Goal: Task Accomplishment & Management: Manage account settings

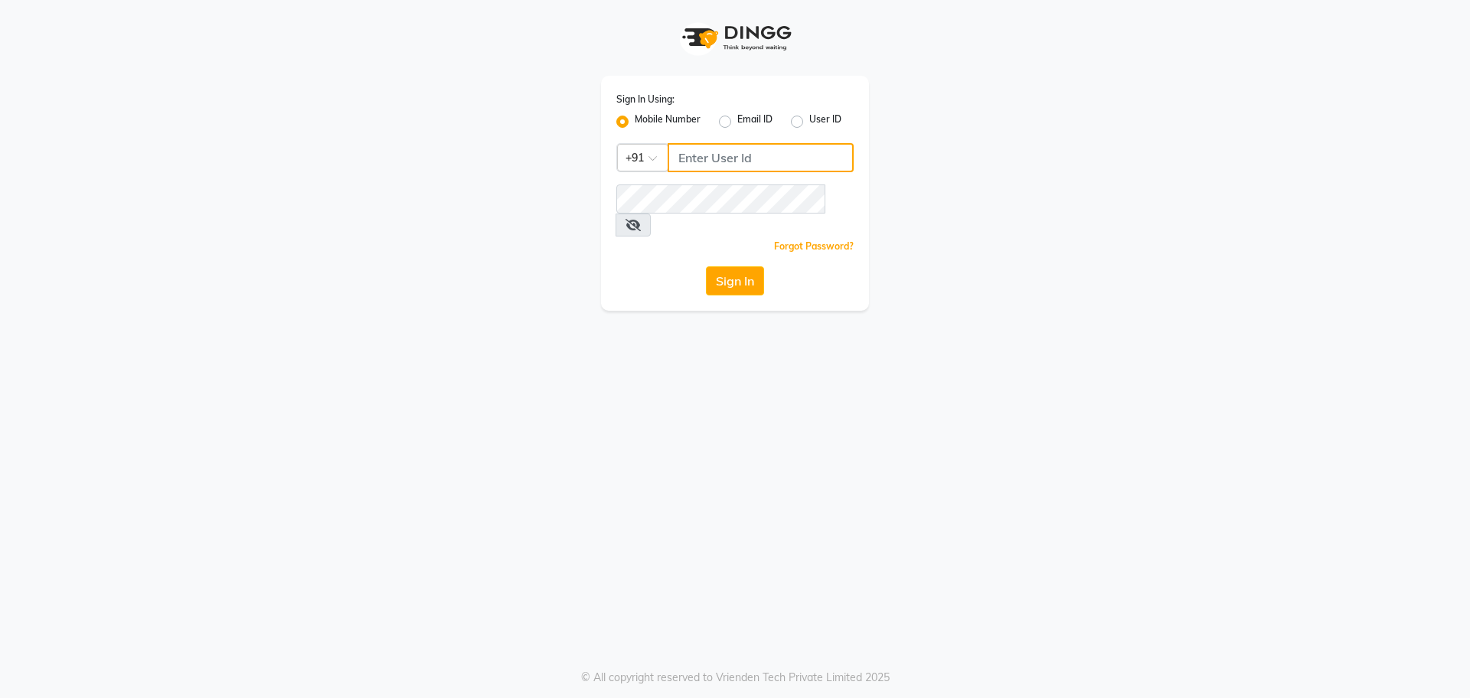
click at [705, 155] on input "Username" at bounding box center [761, 157] width 186 height 29
type input "7795629991"
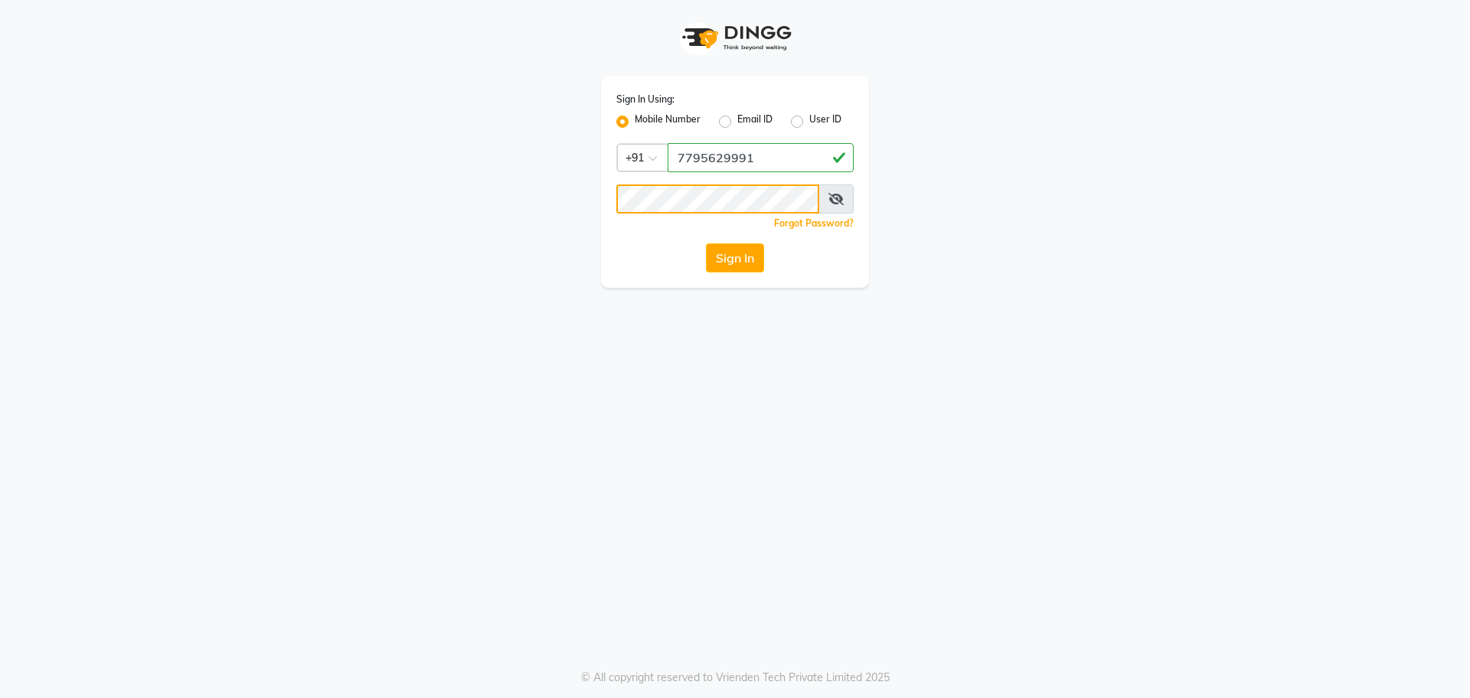
click at [706, 243] on button "Sign In" at bounding box center [735, 257] width 58 height 29
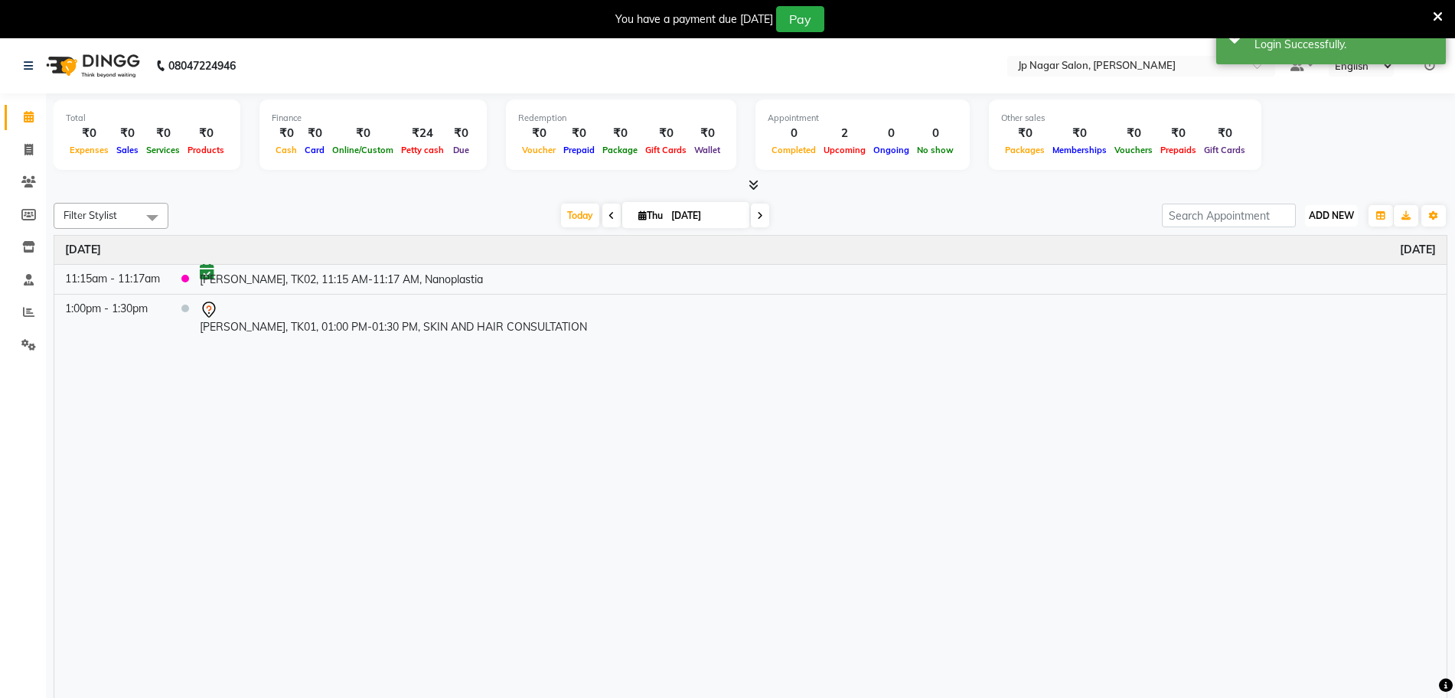
click at [1316, 212] on span "ADD NEW" at bounding box center [1331, 215] width 45 height 11
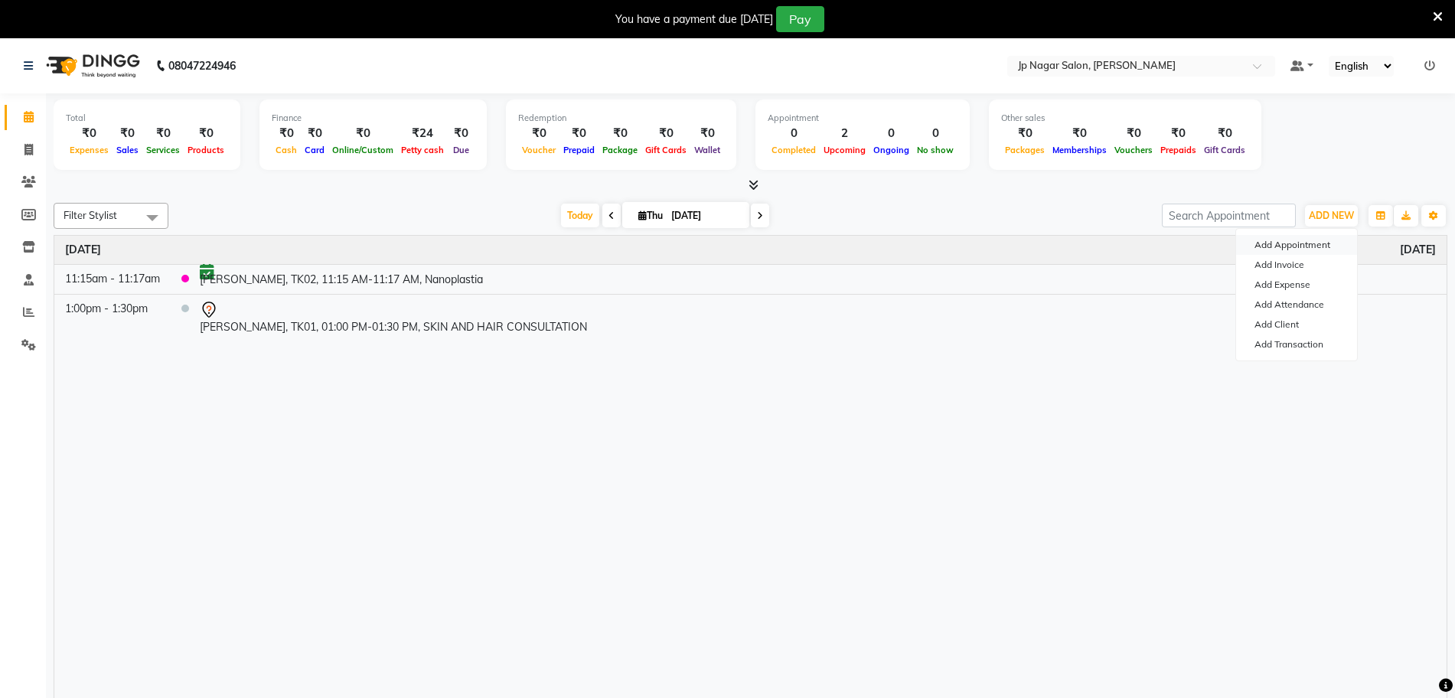
click at [1294, 244] on button "Add Appointment" at bounding box center [1296, 245] width 121 height 20
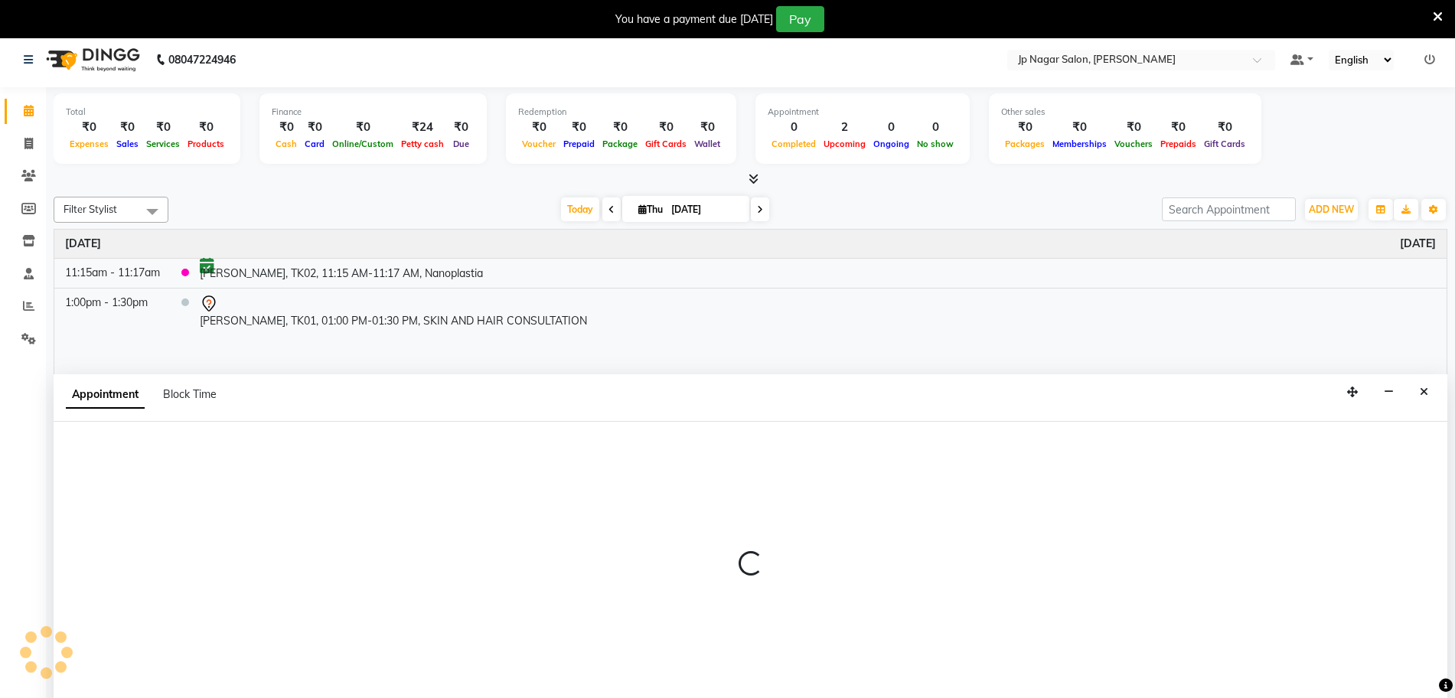
select select "540"
select select "tentative"
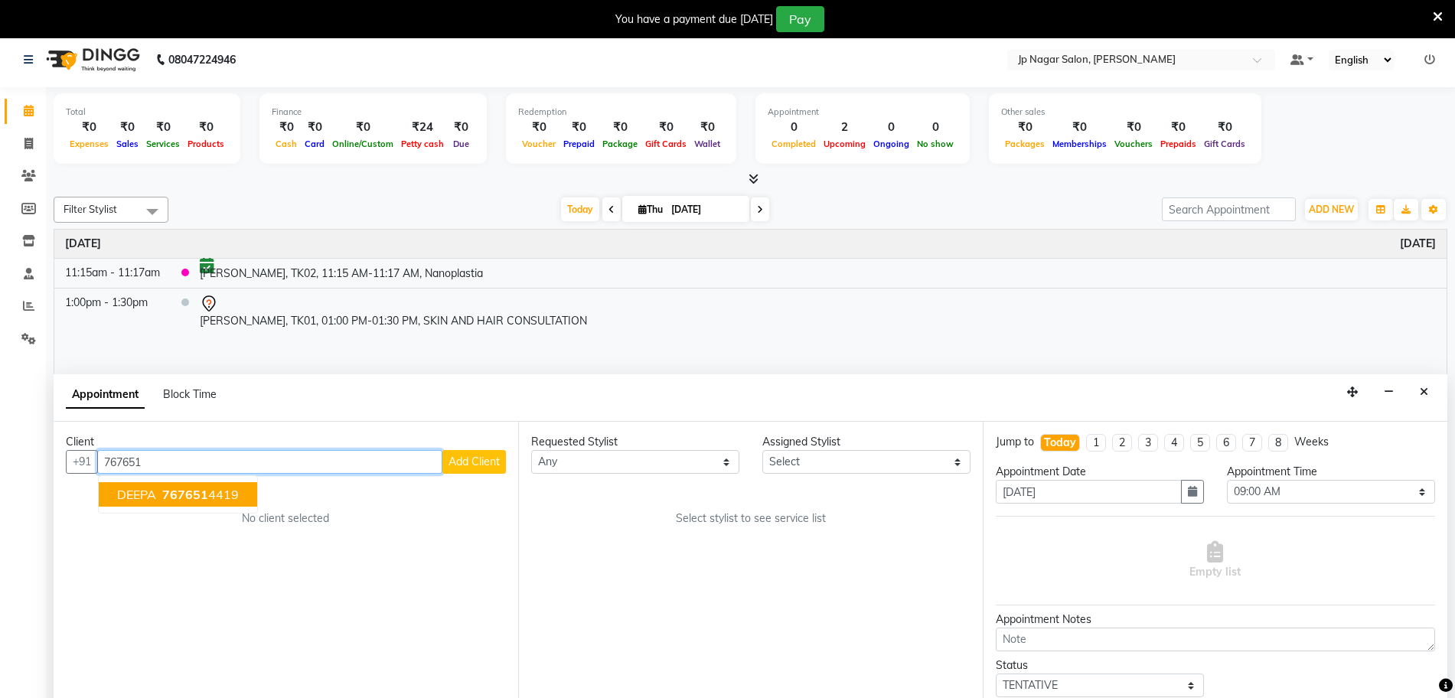
click at [216, 495] on ngb-highlight "767651 4419" at bounding box center [199, 494] width 80 height 15
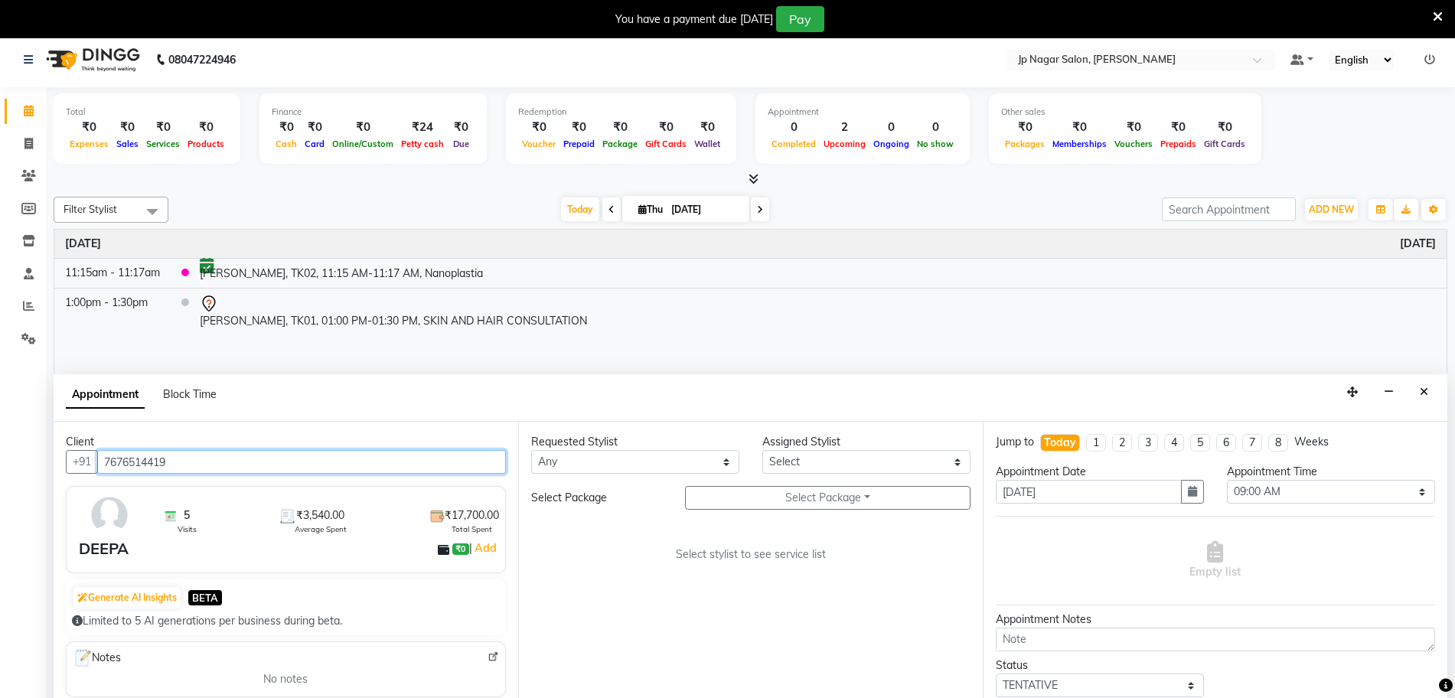
type input "7676514419"
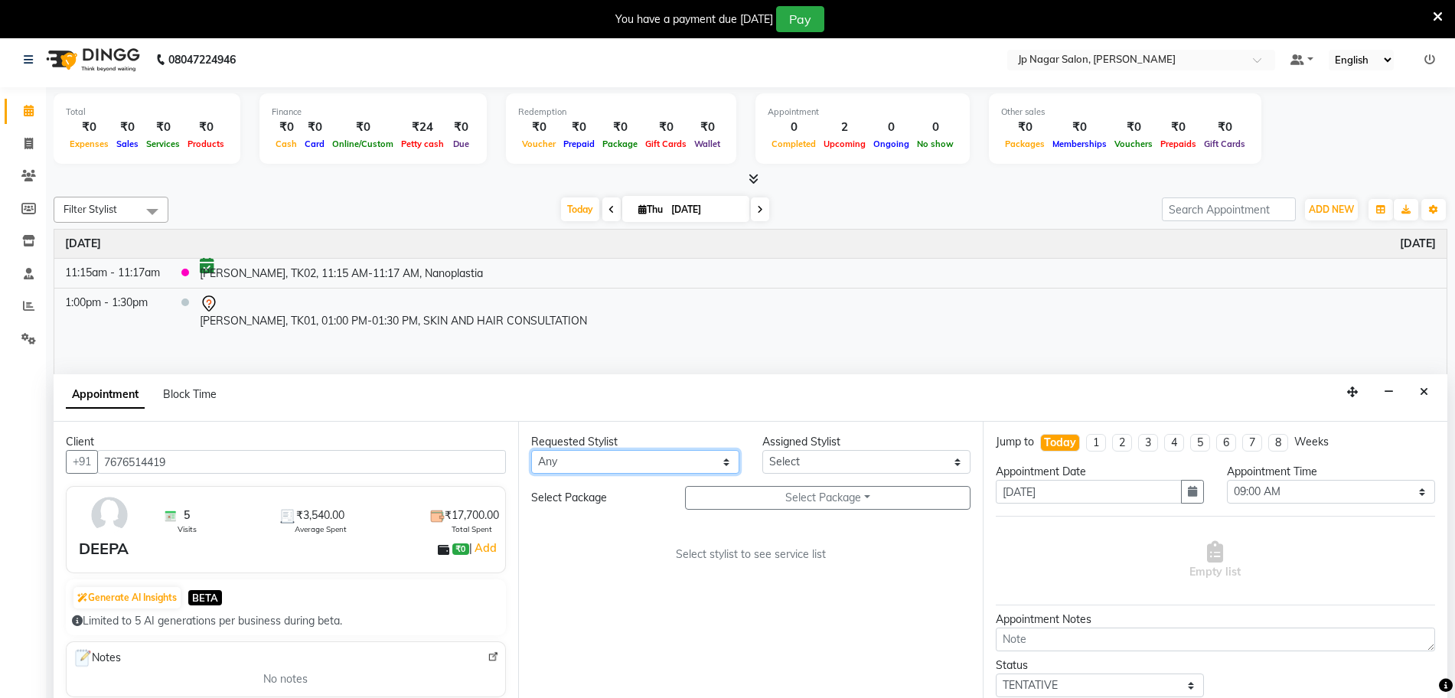
click at [646, 460] on select "Any [PERSON_NAME] [PERSON_NAME] [PERSON_NAME] [PERSON_NAME] Manager Mehjabin [P…" at bounding box center [635, 462] width 208 height 24
select select "80933"
click at [531, 450] on select "Any [PERSON_NAME] [PERSON_NAME] [PERSON_NAME] [PERSON_NAME] Manager Mehjabin [P…" at bounding box center [635, 462] width 208 height 24
select select "80933"
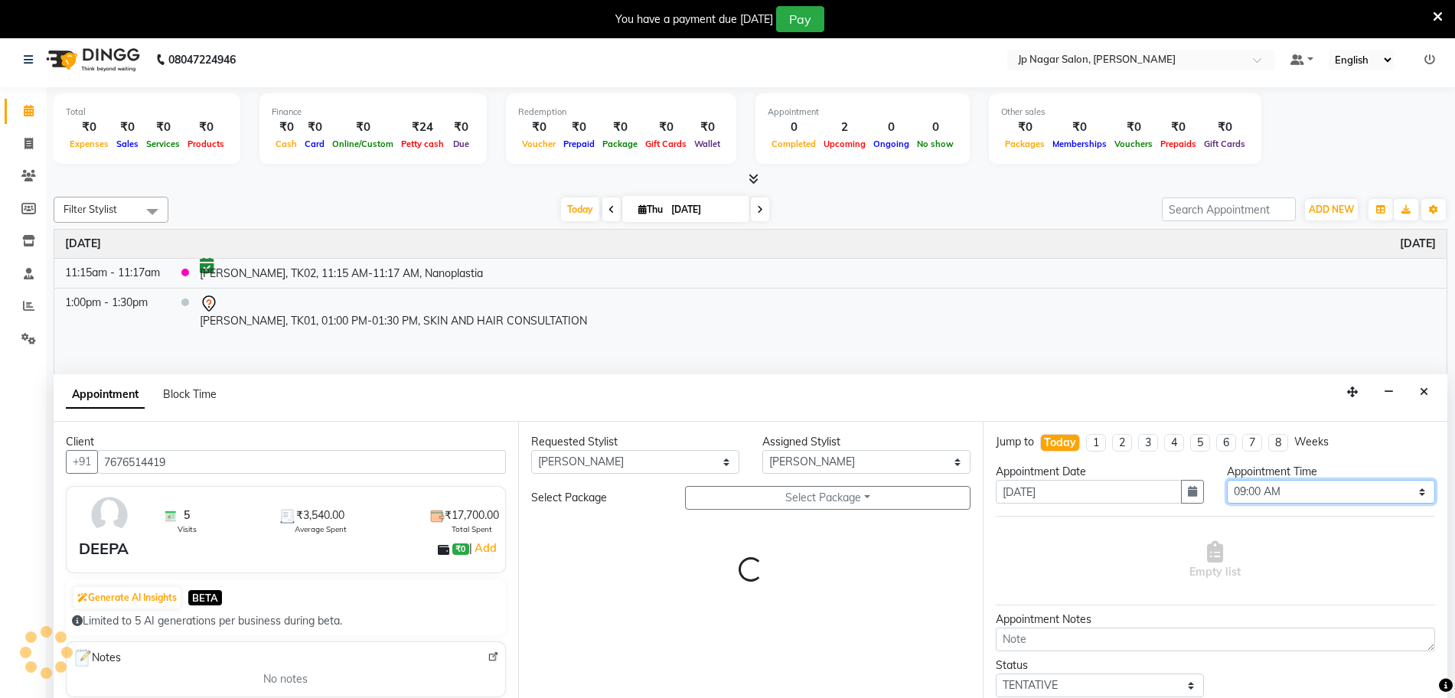
click at [1258, 488] on select "Select 09:00 AM 09:15 AM 09:30 AM 09:45 AM 10:00 AM 10:15 AM 10:30 AM 10:45 AM …" at bounding box center [1331, 492] width 208 height 24
select select "1020"
click at [1227, 480] on select "Select 09:00 AM 09:15 AM 09:30 AM 09:45 AM 10:00 AM 10:15 AM 10:30 AM 10:45 AM …" at bounding box center [1331, 492] width 208 height 24
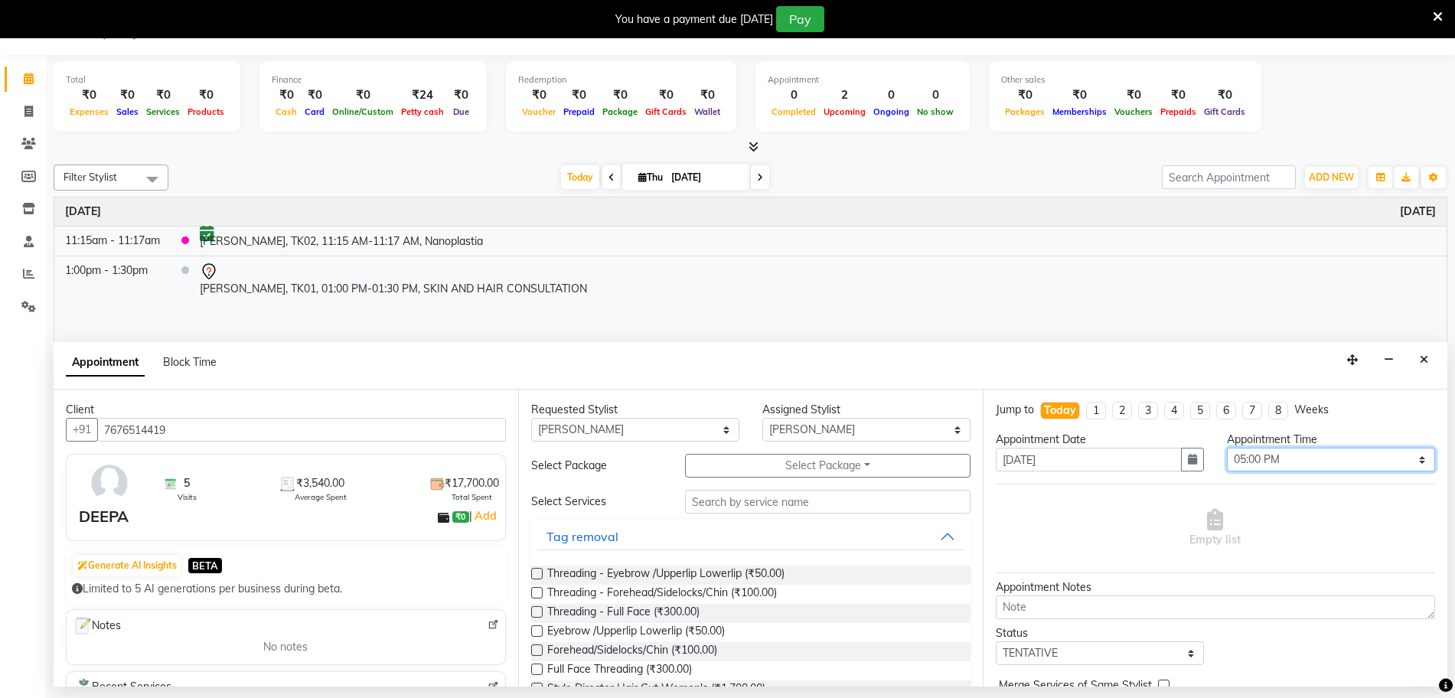
scroll to position [77, 0]
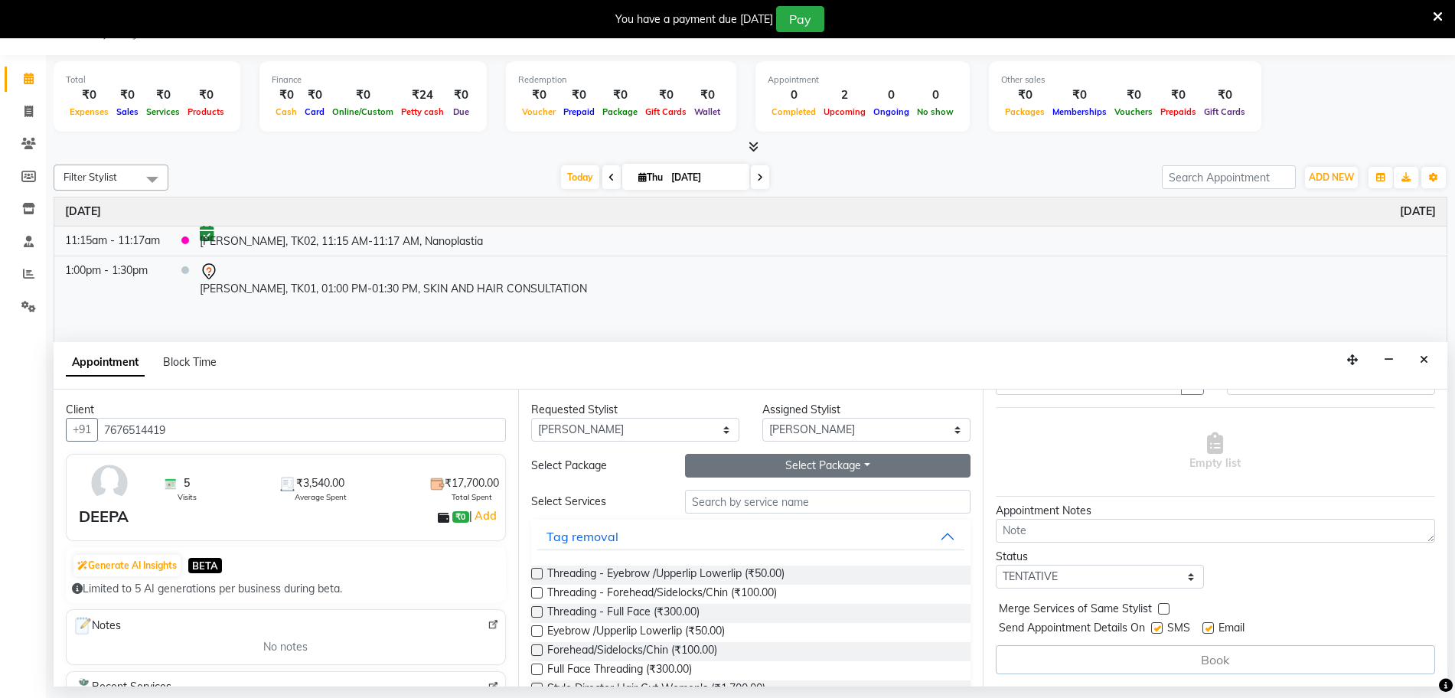
click at [775, 468] on button "Select Package Toggle Dropdown" at bounding box center [828, 466] width 286 height 24
click at [738, 495] on li "DEEPA(HYDRA)" at bounding box center [746, 497] width 121 height 22
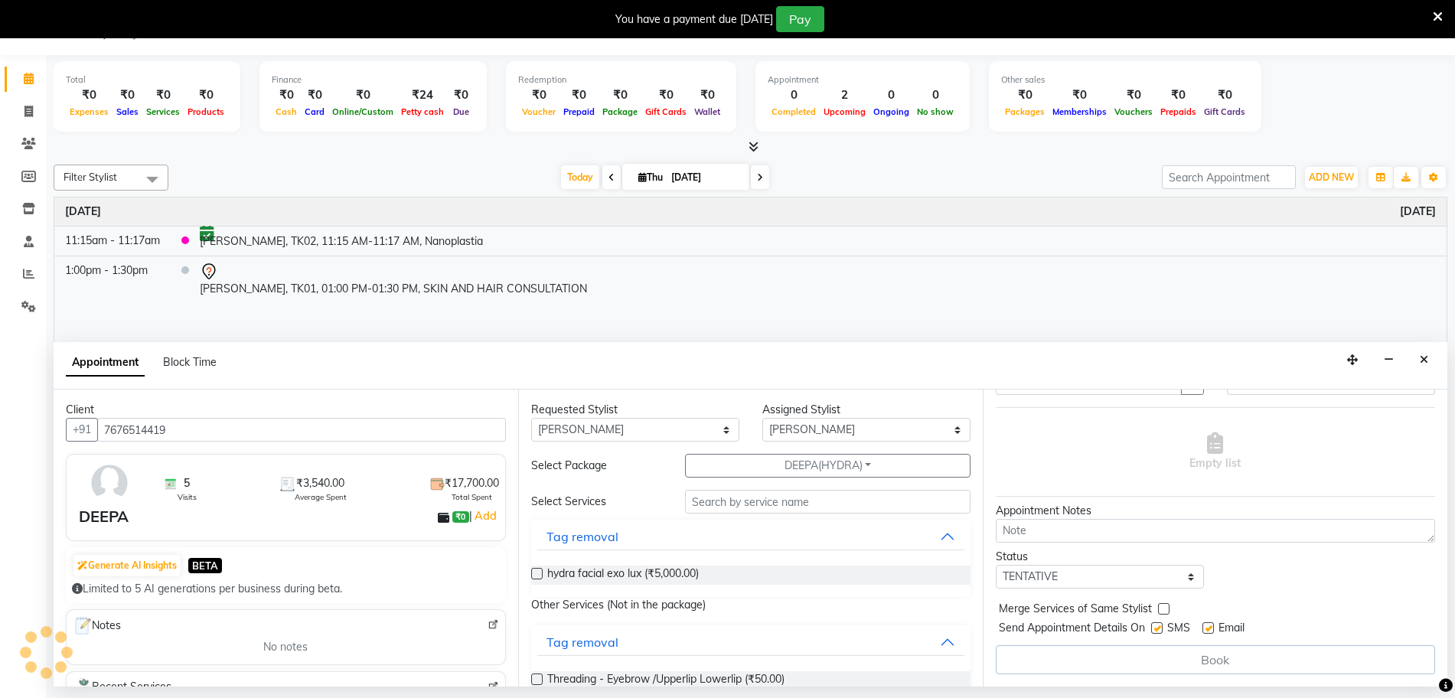
click at [537, 573] on label at bounding box center [536, 573] width 11 height 11
click at [537, 573] on input "checkbox" at bounding box center [536, 575] width 10 height 10
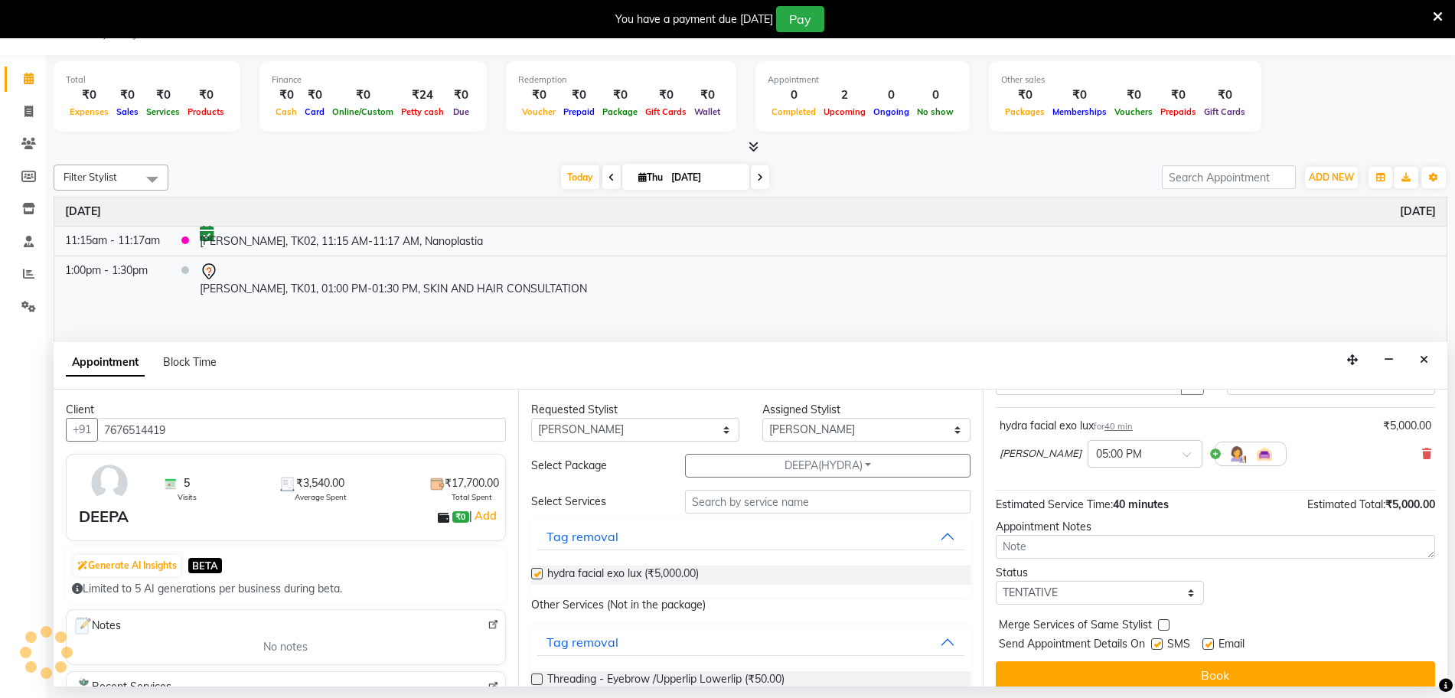
checkbox input "false"
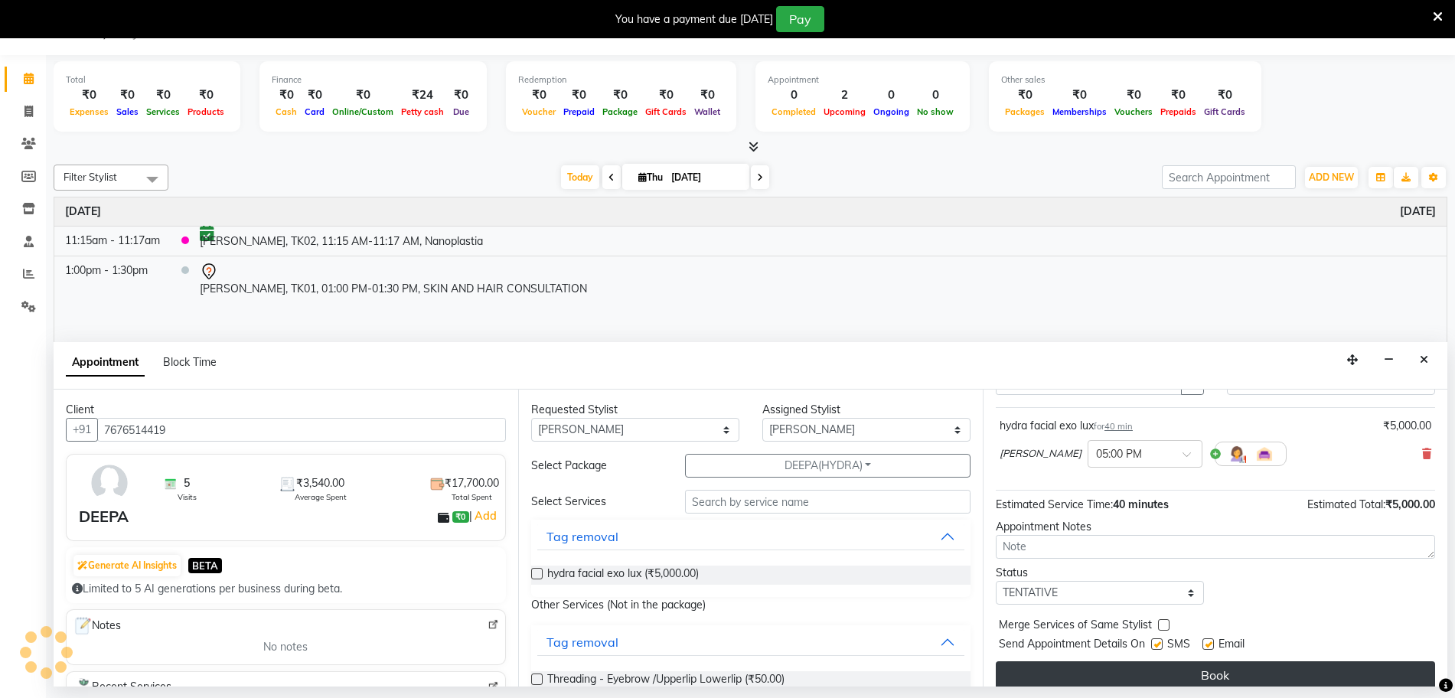
click at [1172, 678] on button "Book" at bounding box center [1215, 675] width 439 height 28
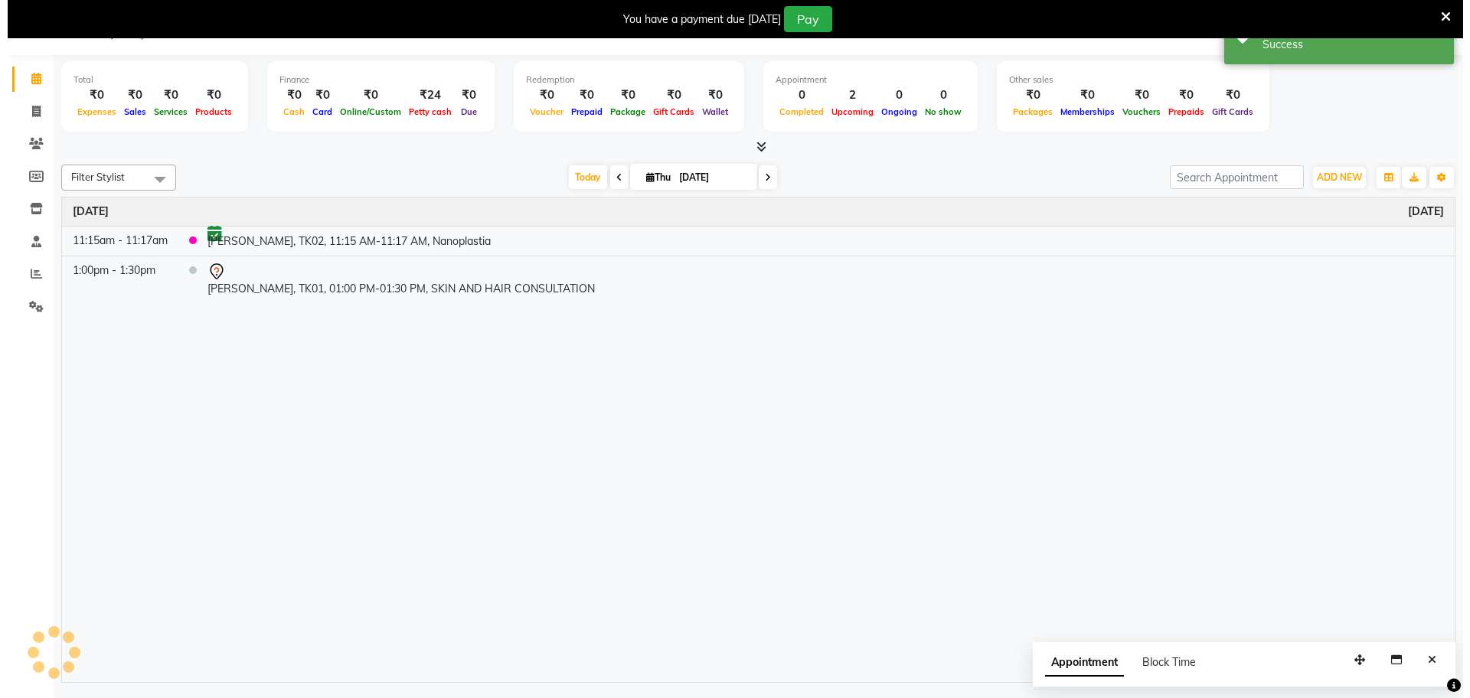
scroll to position [0, 0]
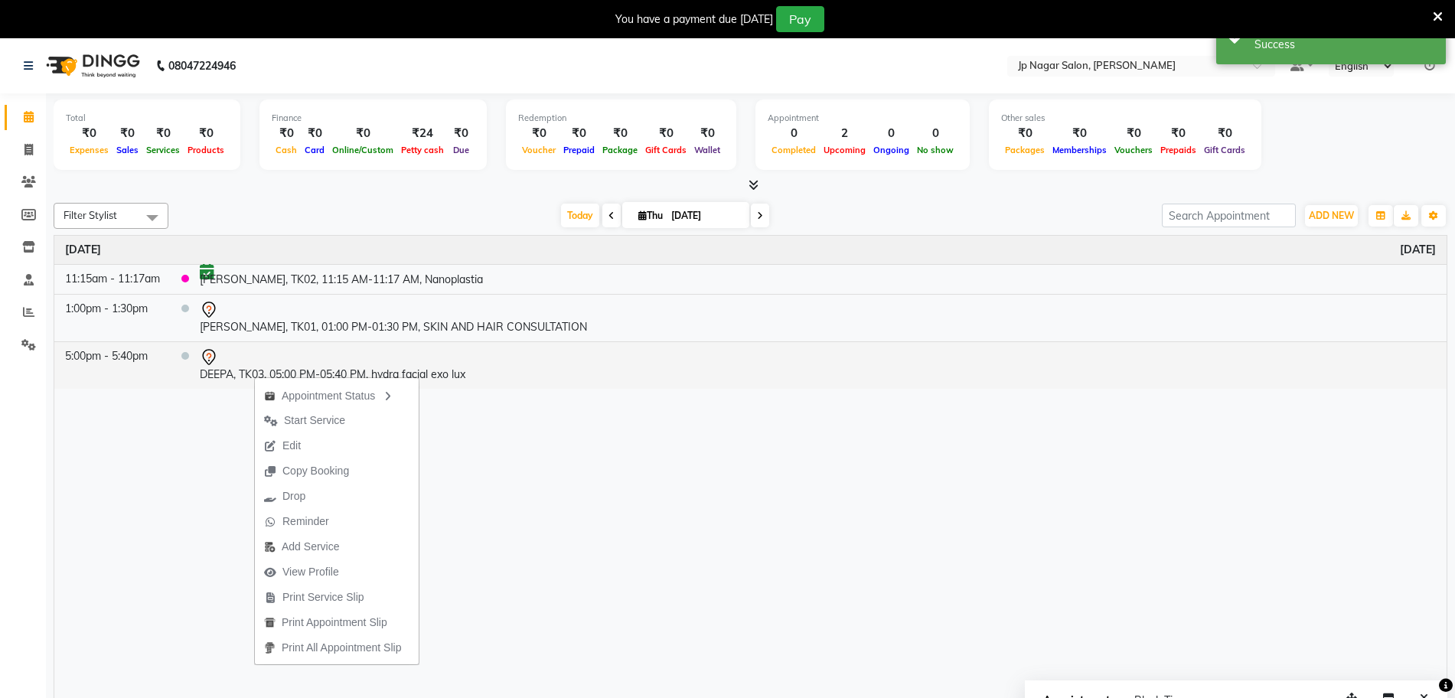
click at [254, 376] on div "Appointment Status Start Service Edit Copy Booking Drop Reminder Add Service Vi…" at bounding box center [336, 520] width 165 height 289
click at [222, 368] on td "DEEPA, TK03, 05:00 PM-05:40 PM, hydra facial exo lux" at bounding box center [818, 364] width 1258 height 47
select select "7"
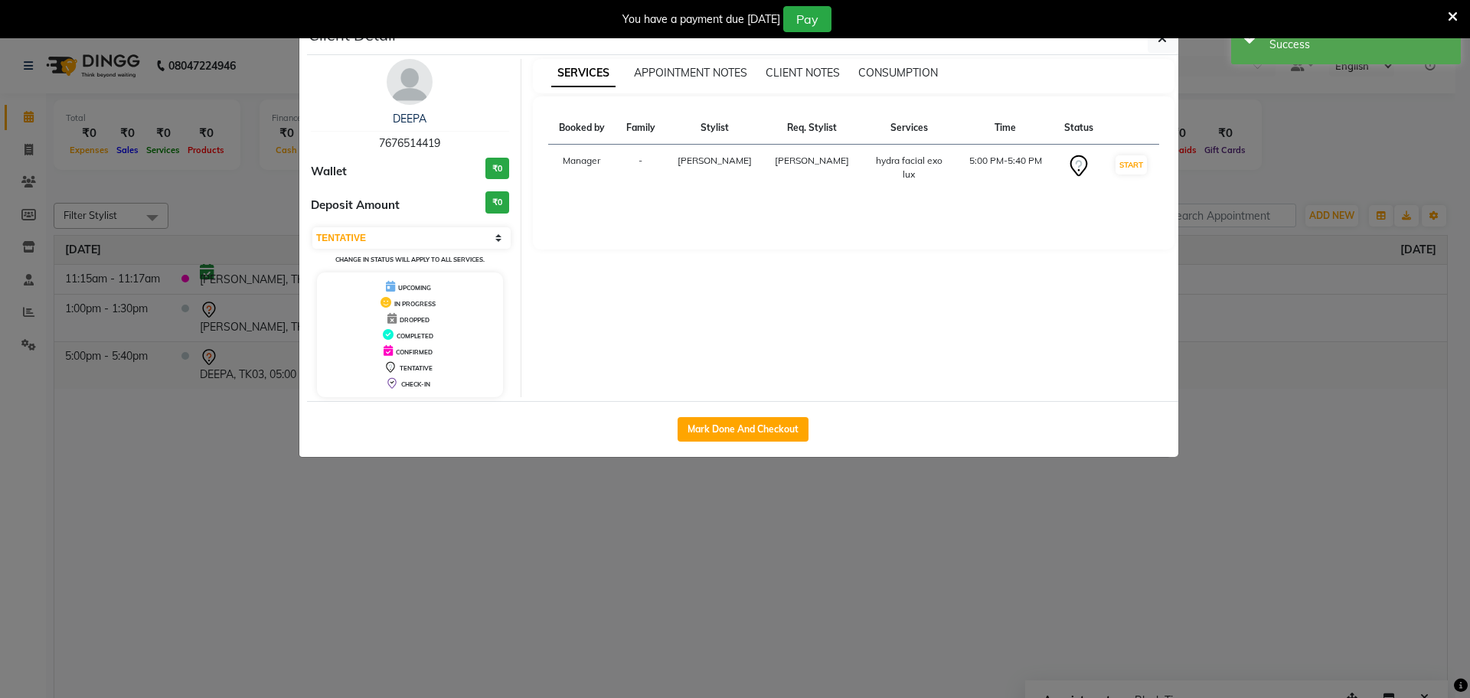
click at [222, 368] on ngb-modal-window "Client Detail DEEPA 7676514419 Wallet ₹0 Deposit Amount ₹0 Select IN SERVICE CO…" at bounding box center [735, 349] width 1470 height 698
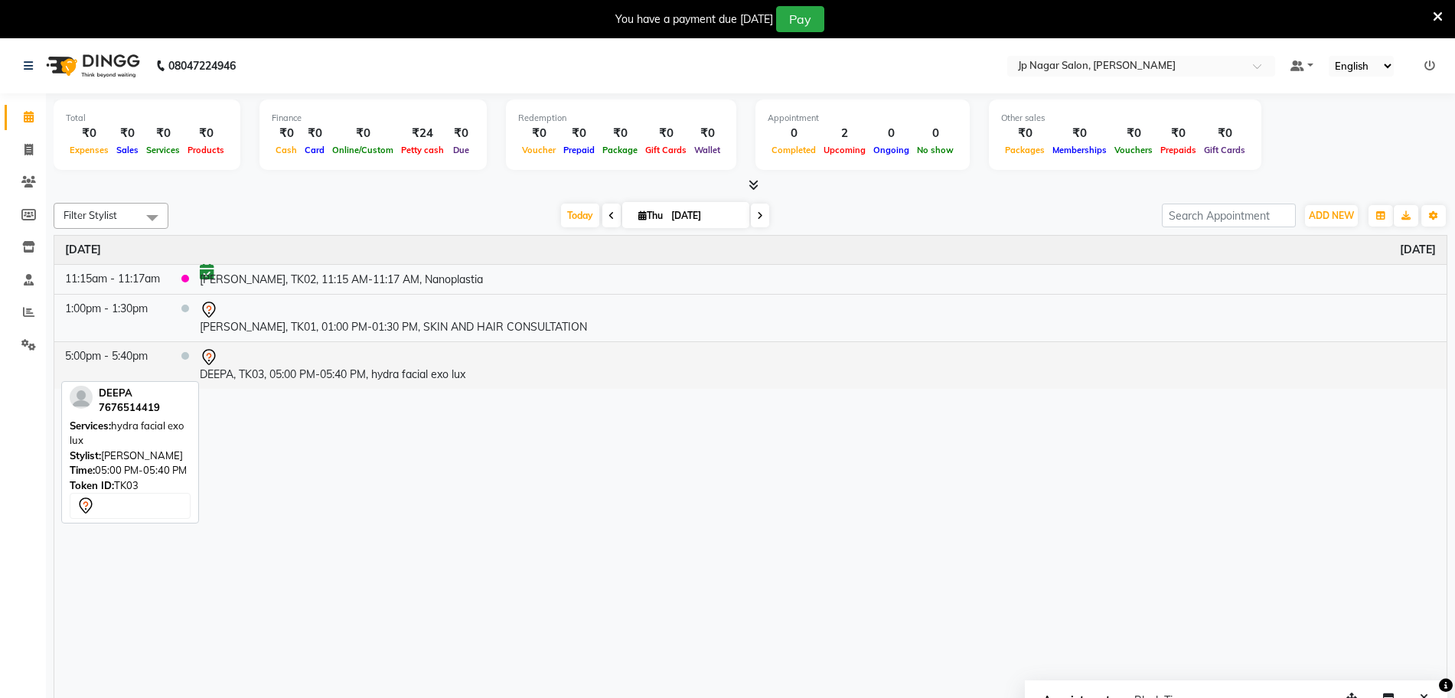
click at [228, 367] on td "DEEPA, TK03, 05:00 PM-05:40 PM, hydra facial exo lux" at bounding box center [818, 364] width 1258 height 47
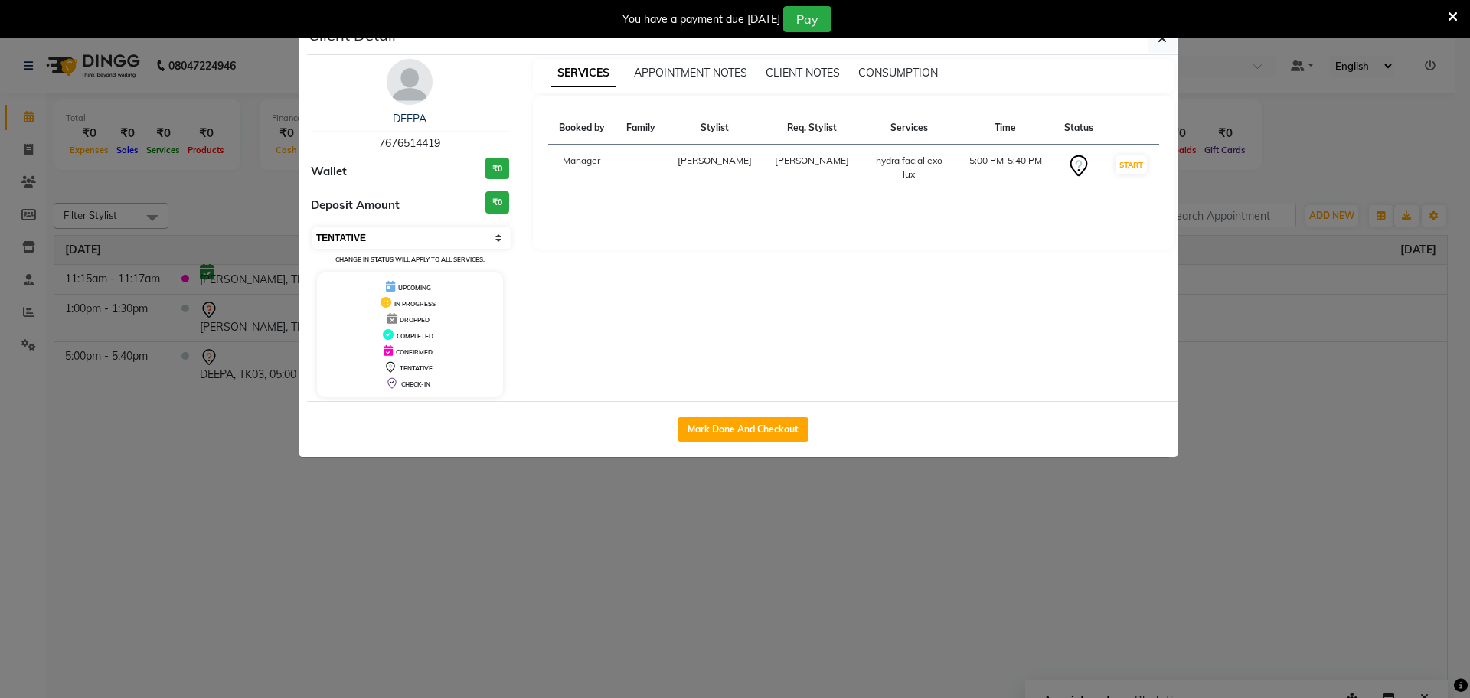
click at [423, 230] on select "Select IN SERVICE CONFIRMED TENTATIVE CHECK IN MARK DONE DROPPED UPCOMING" at bounding box center [411, 237] width 198 height 21
select select "6"
click at [312, 227] on select "Select IN SERVICE CONFIRMED TENTATIVE CHECK IN MARK DONE DROPPED UPCOMING" at bounding box center [411, 237] width 198 height 21
click at [498, 538] on ngb-modal-window "Client Detail DEEPA 7676514419 Wallet ₹0 Deposit Amount ₹0 Select IN SERVICE CO…" at bounding box center [735, 349] width 1470 height 698
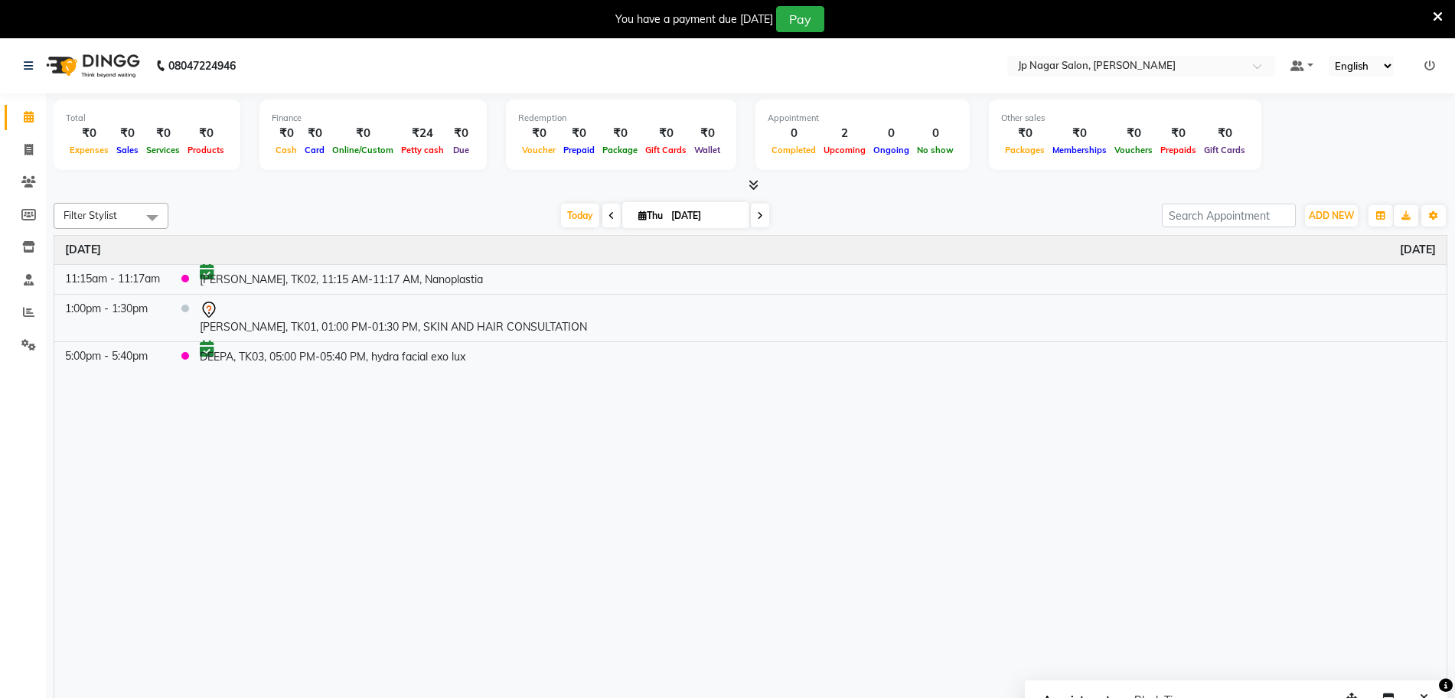
click at [1438, 15] on icon at bounding box center [1438, 17] width 10 height 14
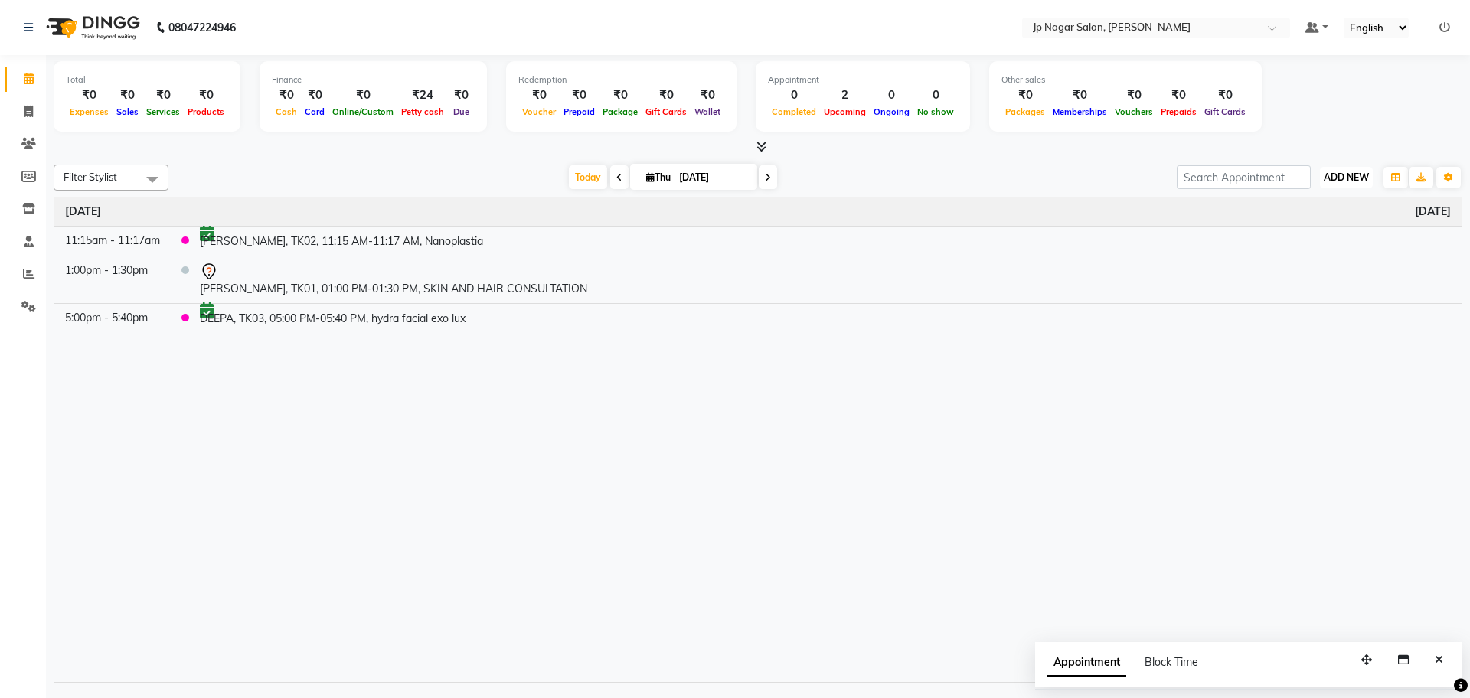
click at [1342, 175] on span "ADD NEW" at bounding box center [1346, 176] width 45 height 11
click at [1307, 204] on button "Add Appointment" at bounding box center [1311, 207] width 121 height 20
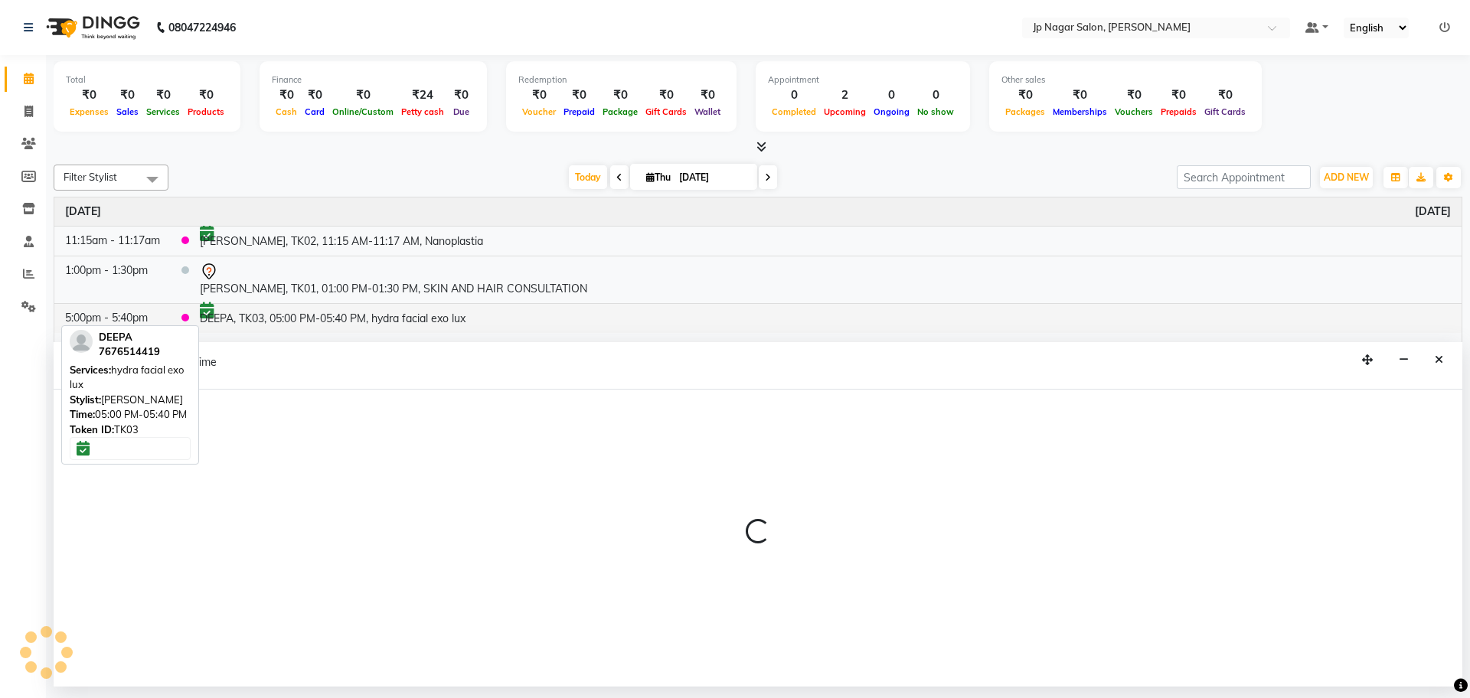
select select "tentative"
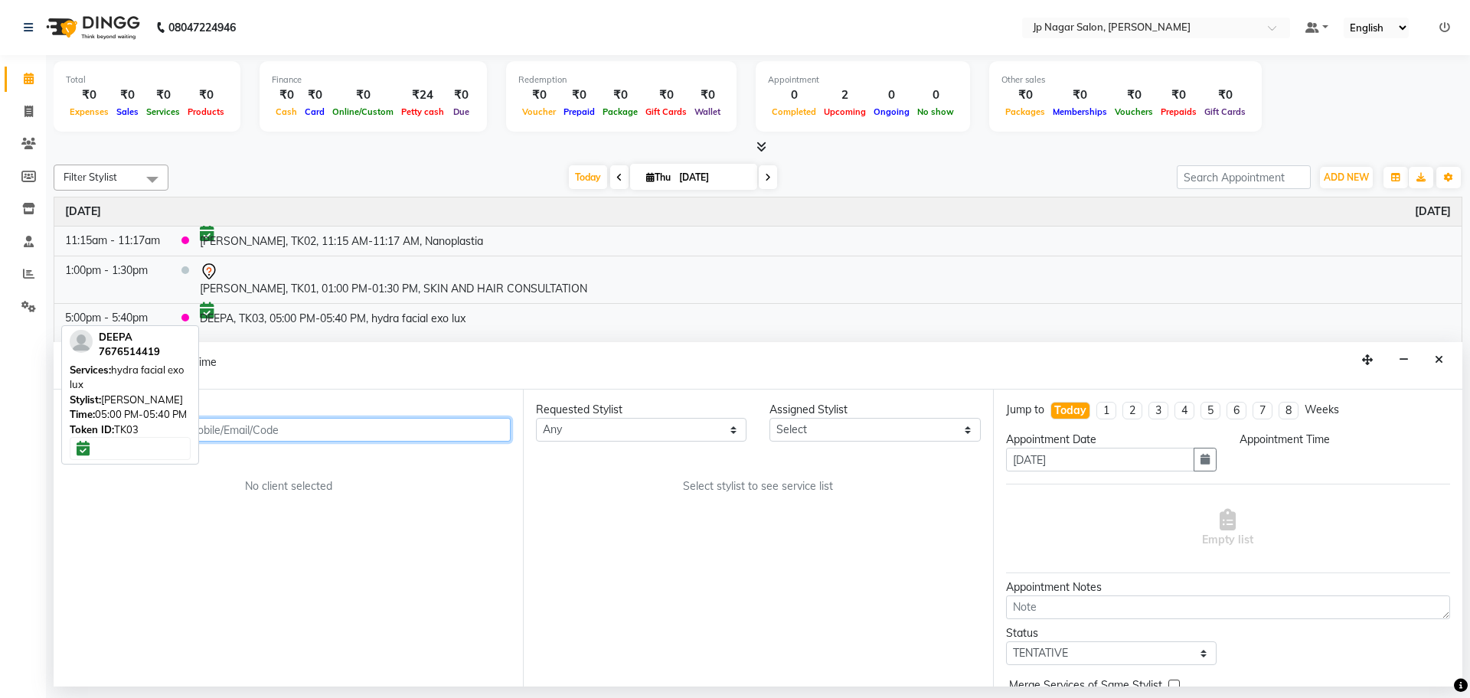
select select "540"
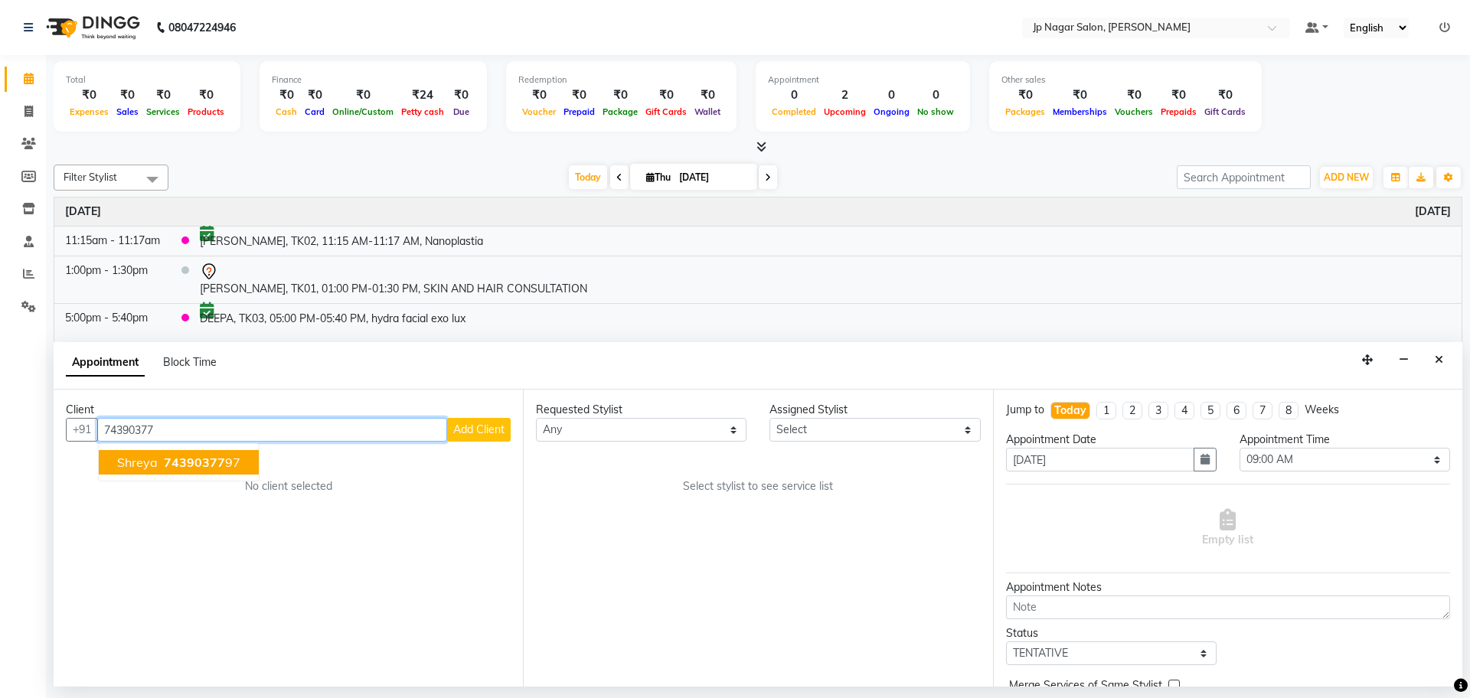
click at [213, 466] on span "74390377" at bounding box center [194, 462] width 61 height 15
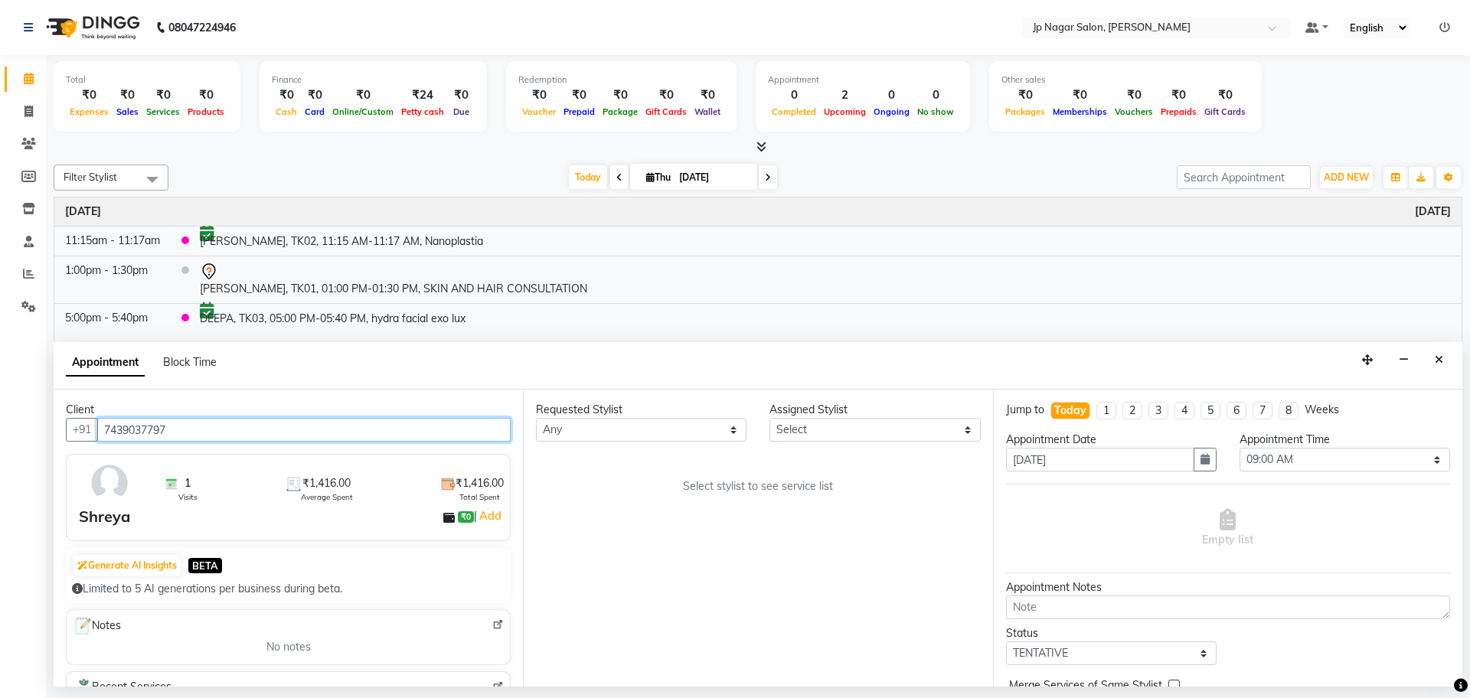
type input "7439037797"
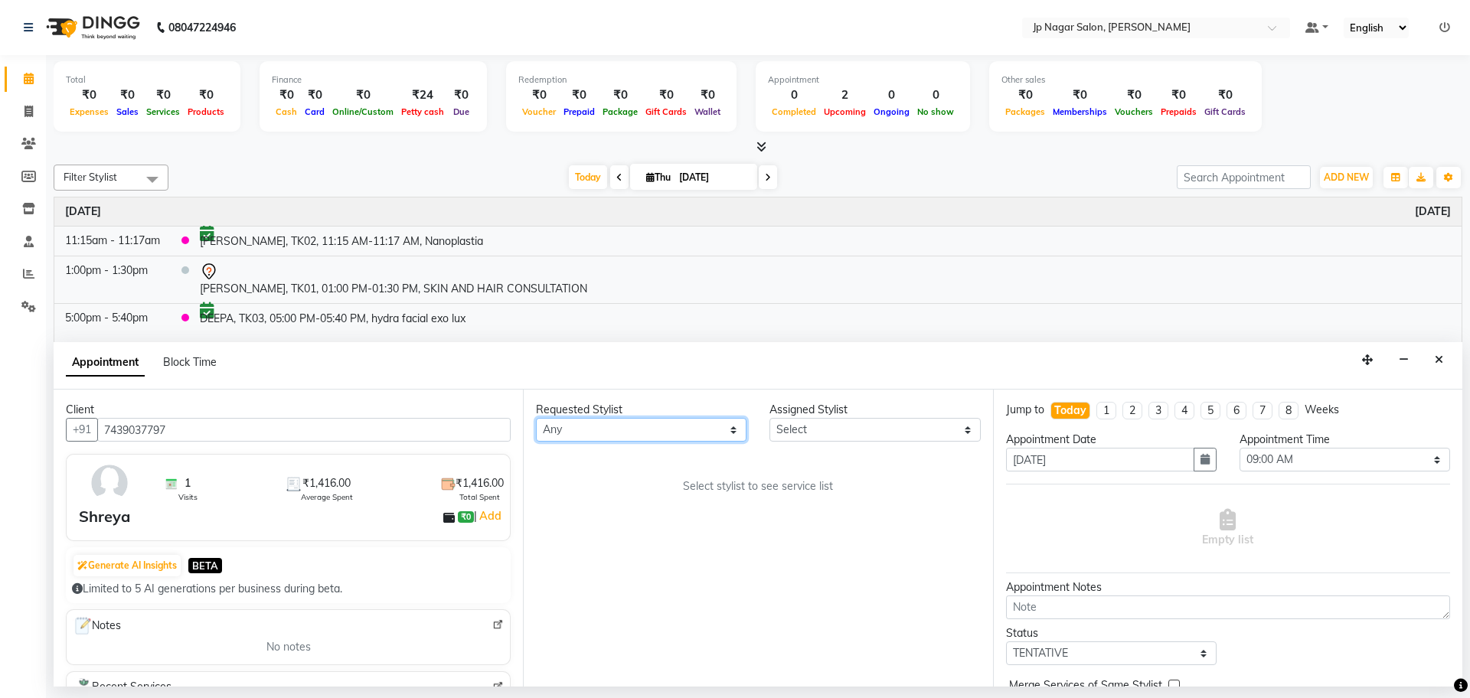
click at [680, 423] on select "Any [PERSON_NAME] [PERSON_NAME] [PERSON_NAME] [PERSON_NAME] Manager Mehjabin [P…" at bounding box center [641, 430] width 211 height 24
select select "50073"
click at [536, 418] on select "Any [PERSON_NAME] [PERSON_NAME] [PERSON_NAME] [PERSON_NAME] Manager Mehjabin [P…" at bounding box center [641, 430] width 211 height 24
select select "50073"
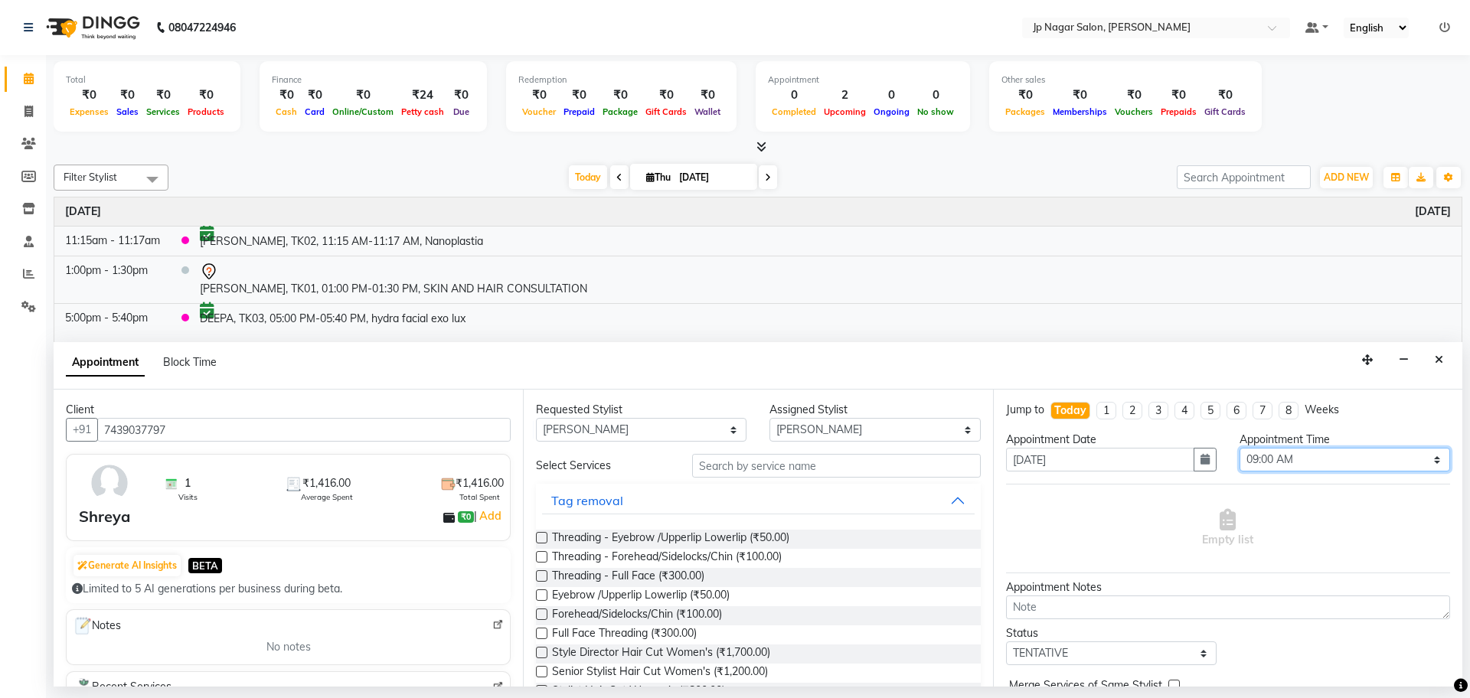
click at [1267, 461] on select "Select 09:00 AM 09:15 AM 09:30 AM 09:45 AM 10:00 AM 10:15 AM 10:30 AM 10:45 AM …" at bounding box center [1344, 460] width 211 height 24
click at [1239, 448] on select "Select 09:00 AM 09:15 AM 09:30 AM 09:45 AM 10:00 AM 10:15 AM 10:30 AM 10:45 AM …" at bounding box center [1344, 460] width 211 height 24
click at [1295, 455] on select "Select 09:00 AM 09:15 AM 09:30 AM 09:45 AM 10:00 AM 10:15 AM 10:30 AM 10:45 AM …" at bounding box center [1344, 460] width 211 height 24
select select "720"
click at [1239, 448] on select "Select 09:00 AM 09:15 AM 09:30 AM 09:45 AM 10:00 AM 10:15 AM 10:30 AM 10:45 AM …" at bounding box center [1344, 460] width 211 height 24
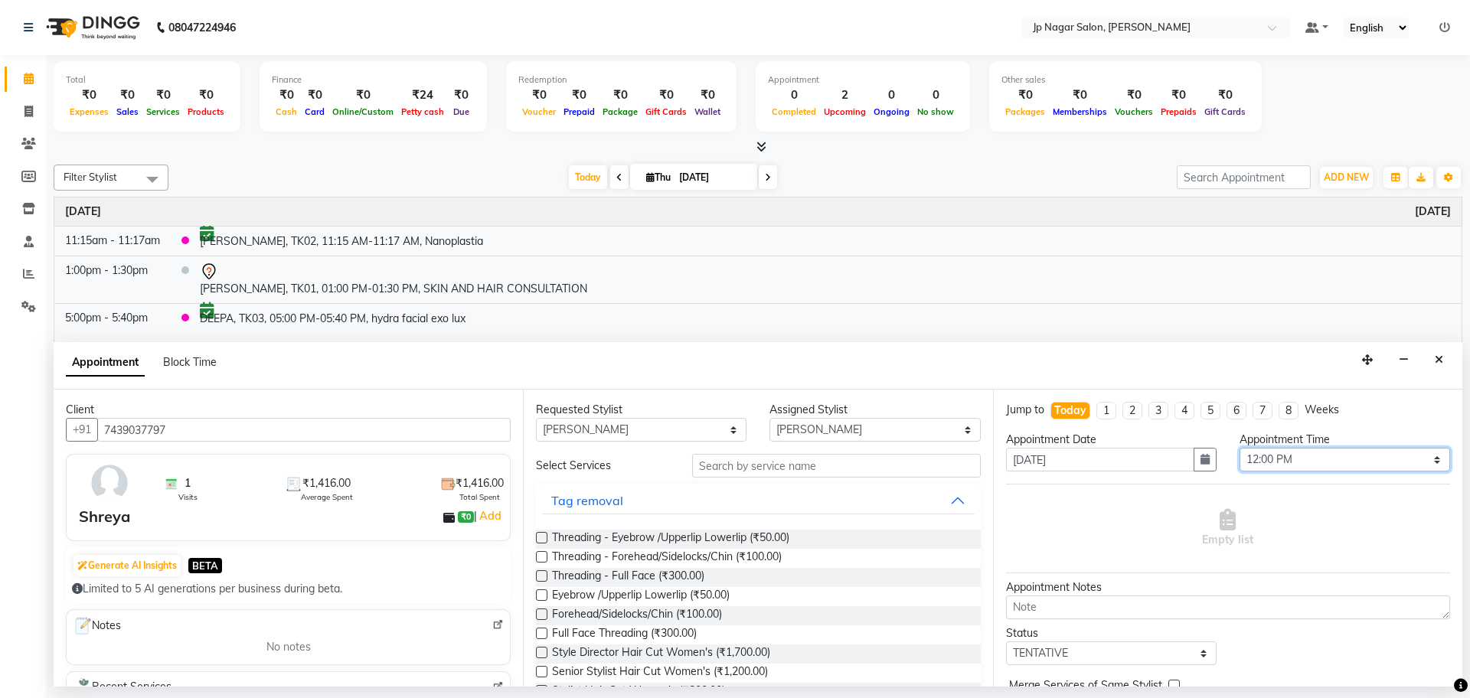
scroll to position [77, 0]
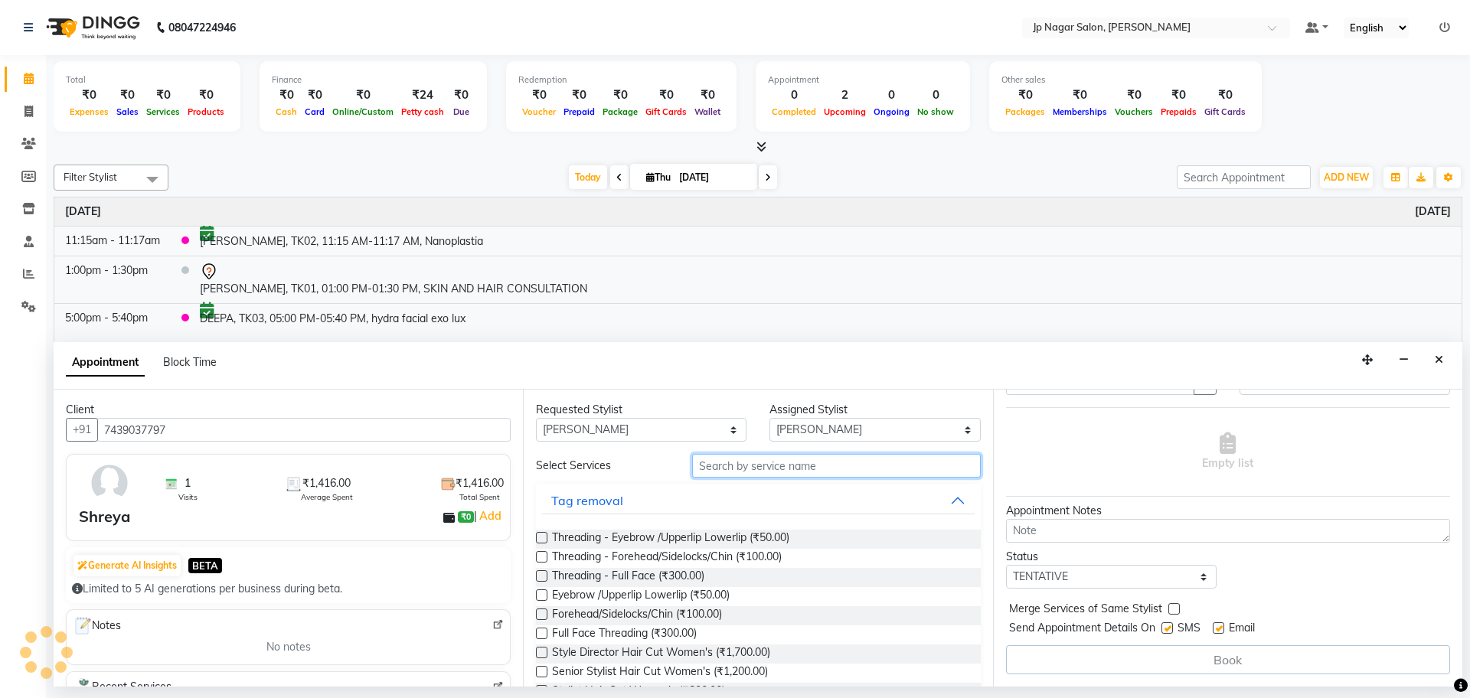
click at [746, 463] on input "text" at bounding box center [836, 466] width 289 height 24
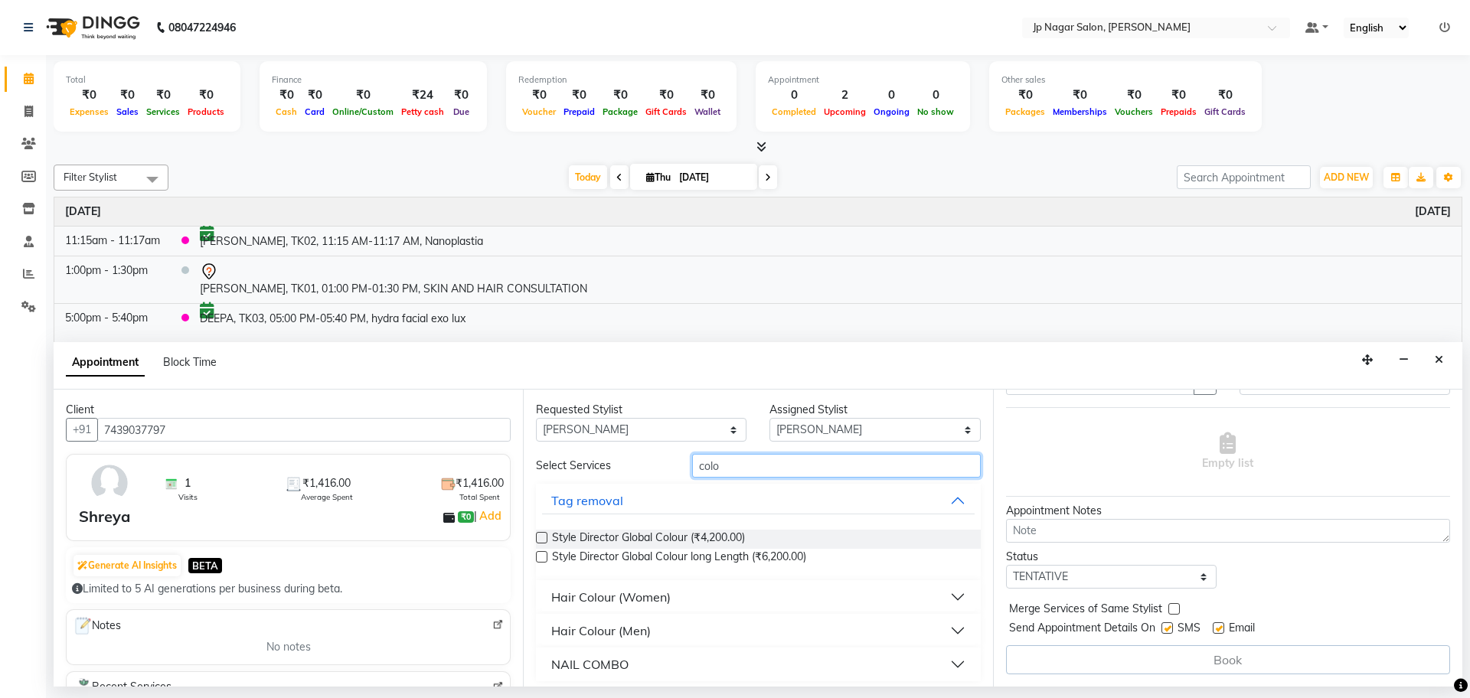
type input "colo"
click at [547, 560] on label at bounding box center [541, 556] width 11 height 11
click at [546, 560] on input "checkbox" at bounding box center [541, 558] width 10 height 10
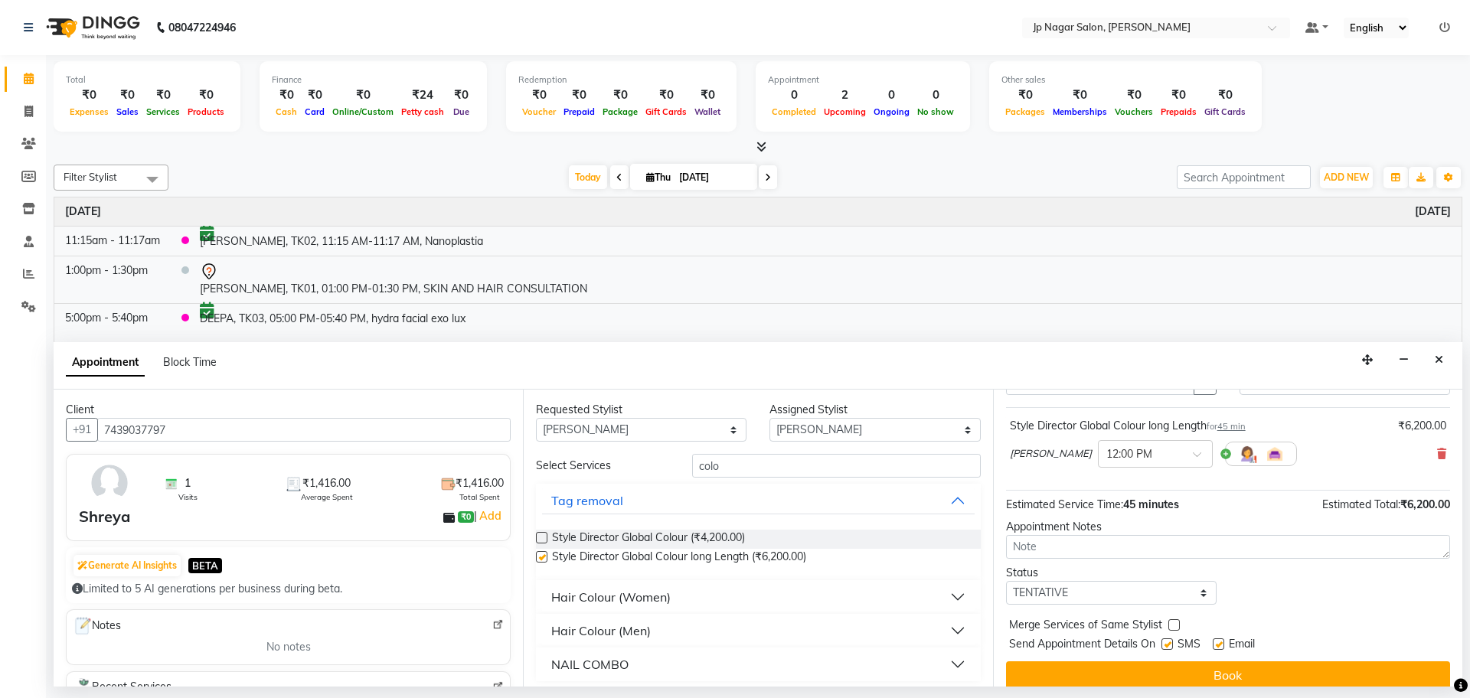
checkbox input "false"
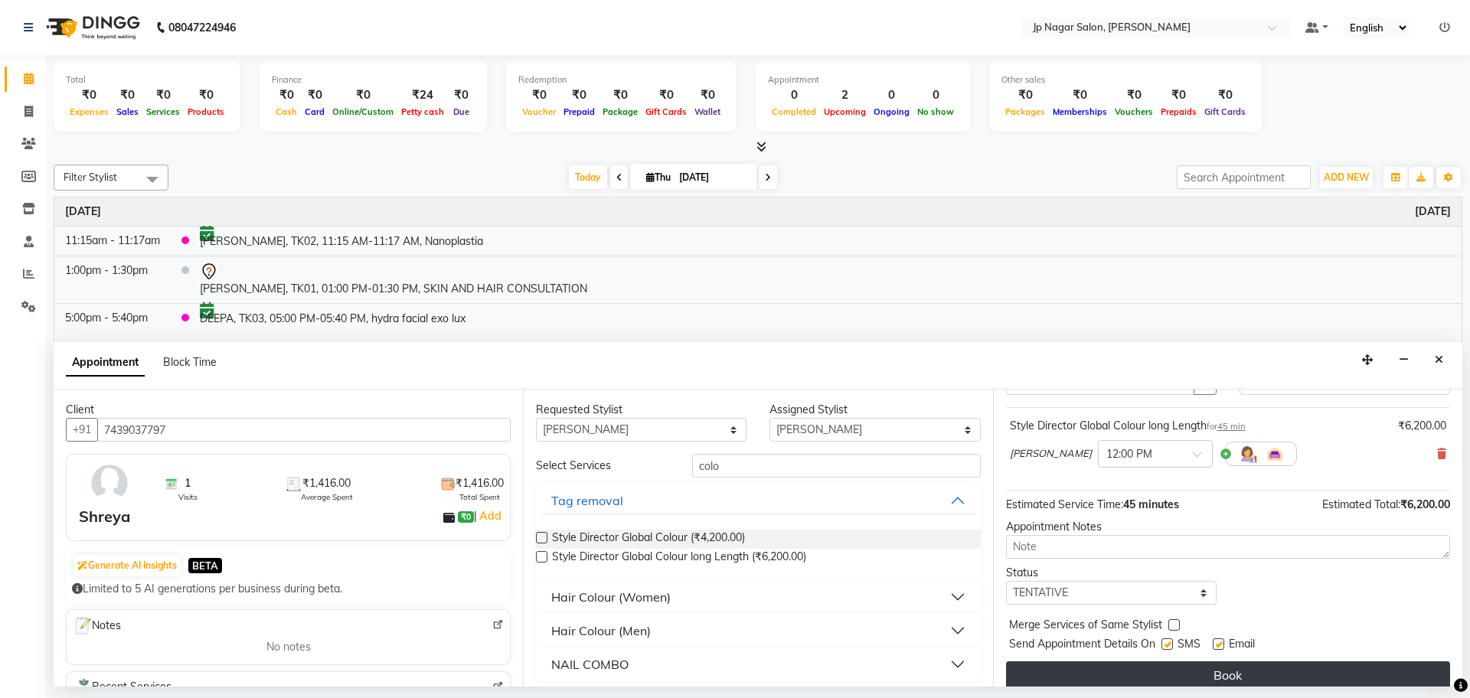
click at [1177, 671] on button "Book" at bounding box center [1228, 675] width 444 height 28
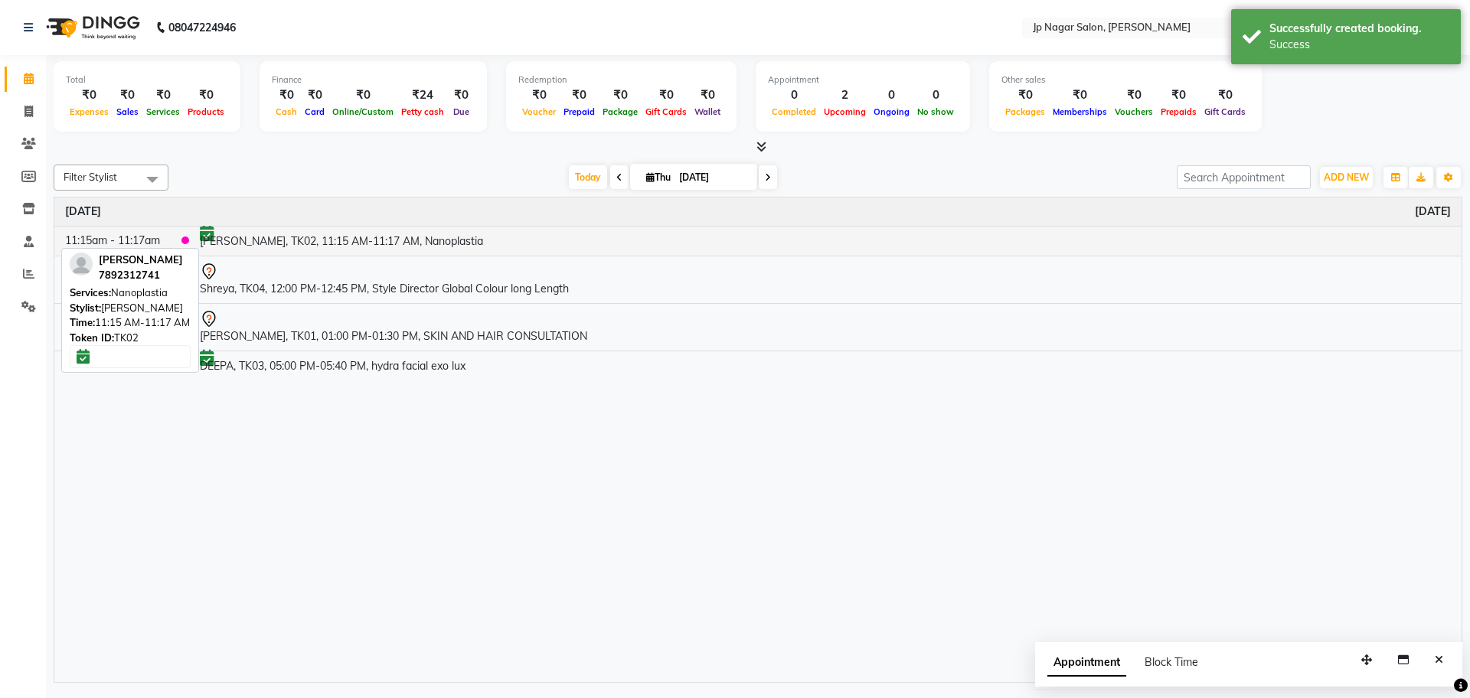
click at [279, 240] on td "[PERSON_NAME], TK02, 11:15 AM-11:17 AM, Nanoplastia" at bounding box center [825, 241] width 1272 height 30
select select "6"
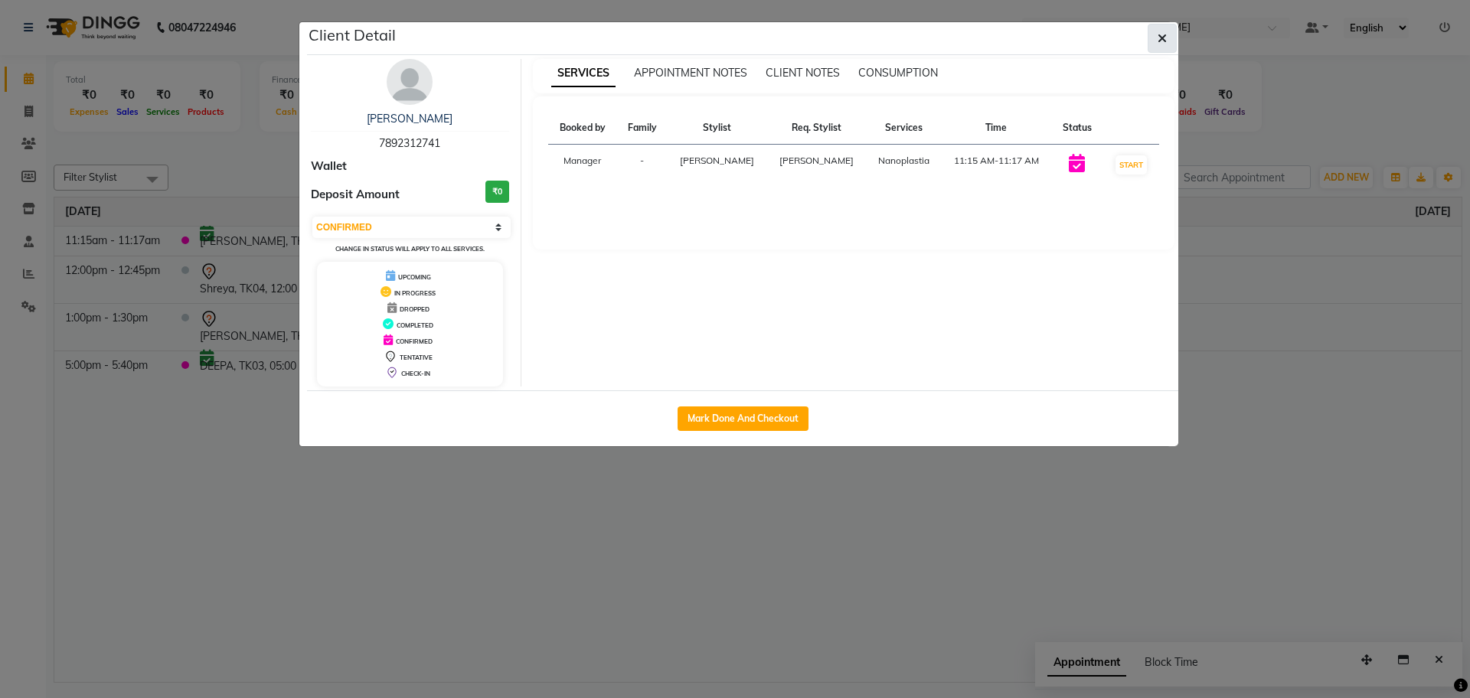
click at [1162, 39] on icon "button" at bounding box center [1161, 38] width 9 height 12
